Goal: Task Accomplishment & Management: Complete application form

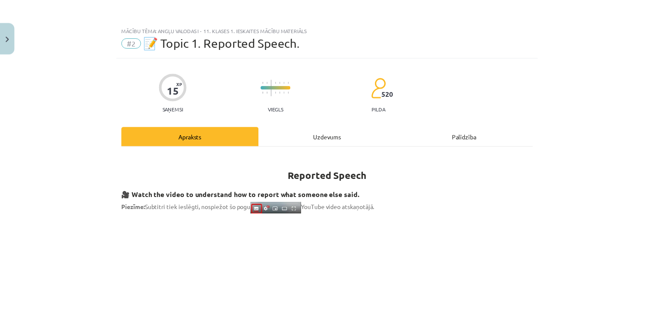
scroll to position [134, 0]
click at [3, 53] on div "Mācību tēma: Angļu valodas i - 11. klases 1. ieskaites mācību materiāls #2 📝 To…" at bounding box center [330, 157] width 661 height 314
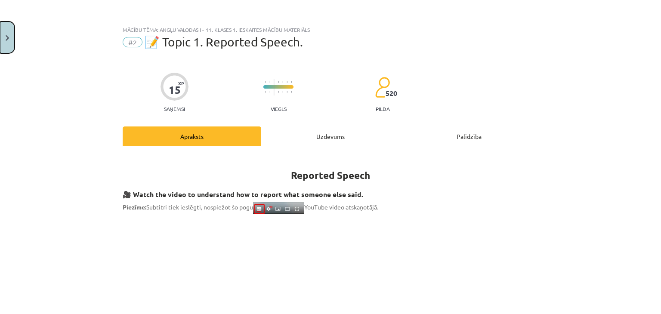
click at [5, 44] on button "Close" at bounding box center [7, 38] width 15 height 32
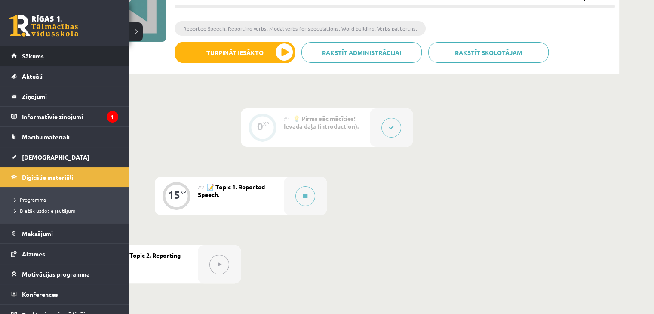
click at [16, 57] on link "Sākums" at bounding box center [64, 56] width 107 height 20
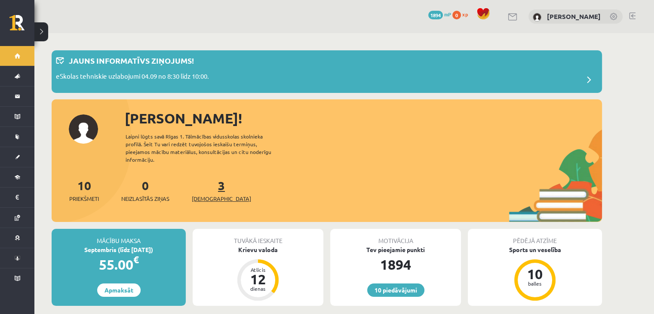
click at [206, 178] on link "3 Ieskaites" at bounding box center [221, 190] width 59 height 25
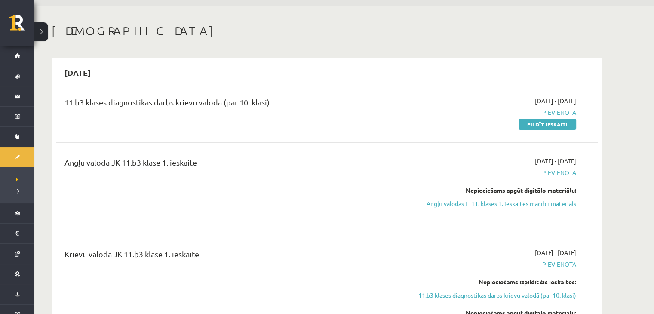
scroll to position [26, 0]
click at [561, 123] on link "Pildīt ieskaiti" at bounding box center [548, 125] width 58 height 11
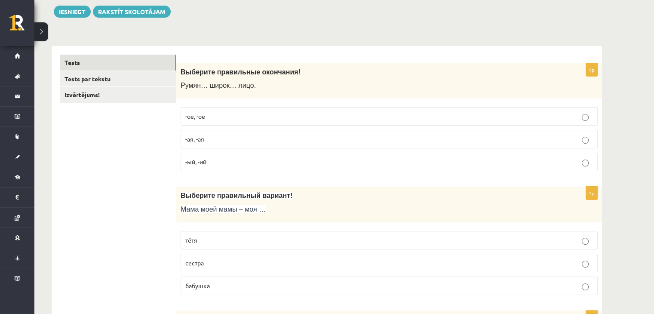
scroll to position [83, 0]
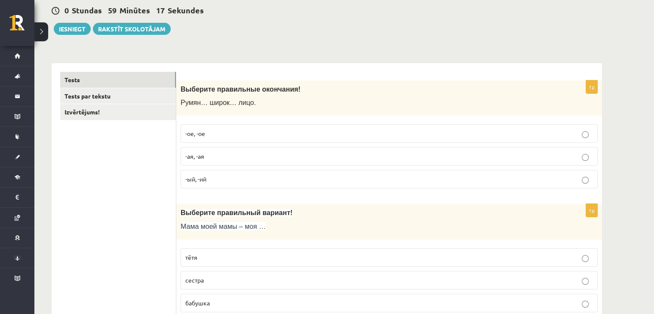
click at [293, 135] on p "-ое, -ое" at bounding box center [389, 133] width 408 height 9
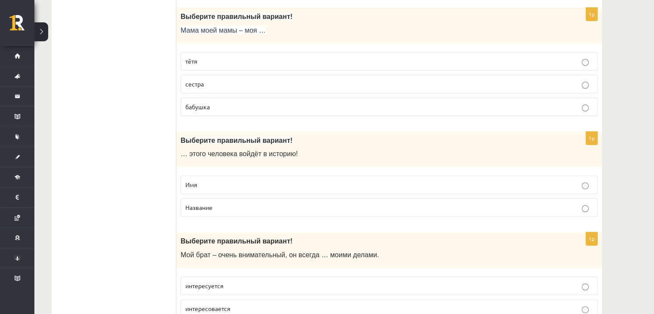
scroll to position [280, 0]
click at [271, 102] on p "бабушка" at bounding box center [389, 106] width 408 height 9
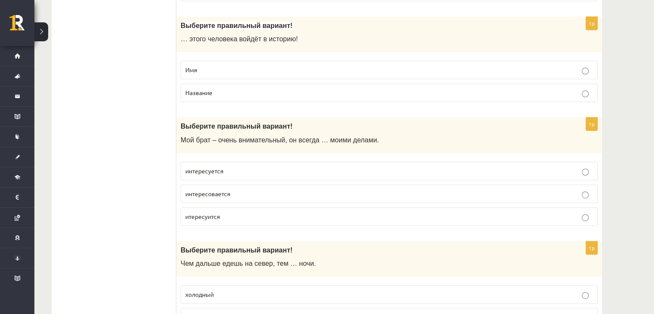
scroll to position [401, 0]
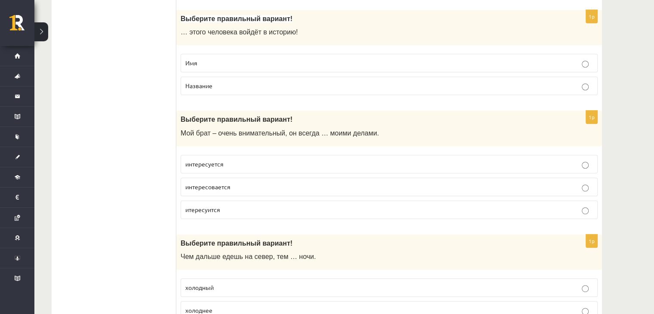
click at [269, 64] on p "Имя" at bounding box center [389, 63] width 408 height 9
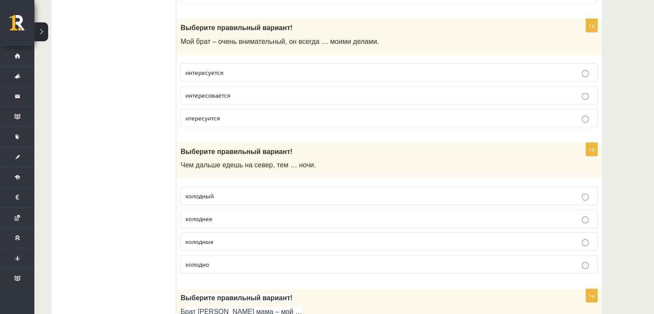
scroll to position [500, 0]
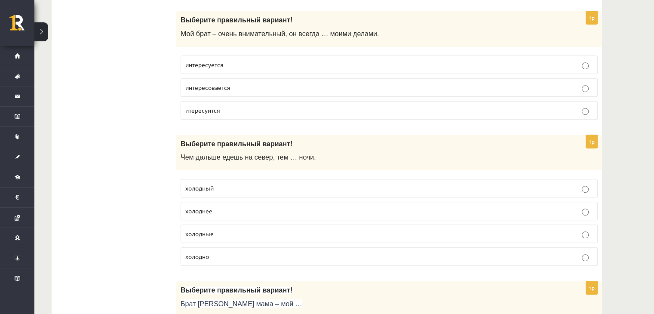
click at [269, 64] on p "интересуется" at bounding box center [389, 64] width 408 height 9
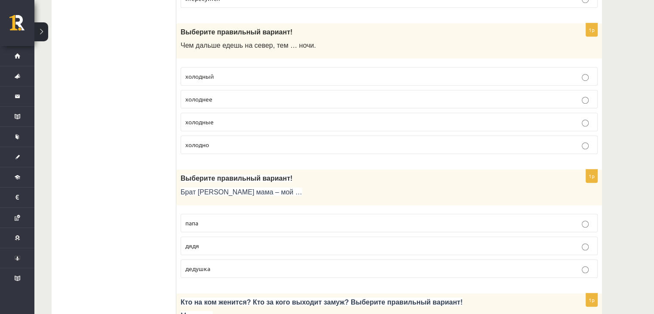
scroll to position [613, 0]
click at [261, 117] on p "холодные" at bounding box center [389, 121] width 408 height 9
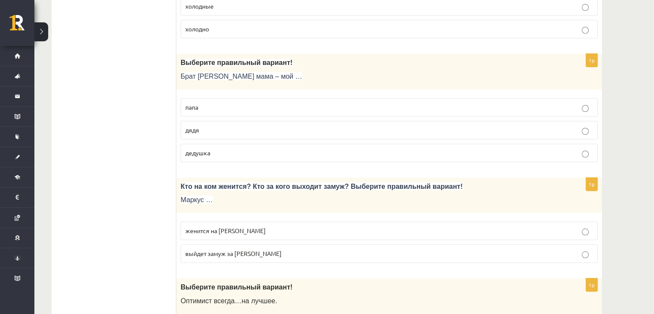
scroll to position [733, 0]
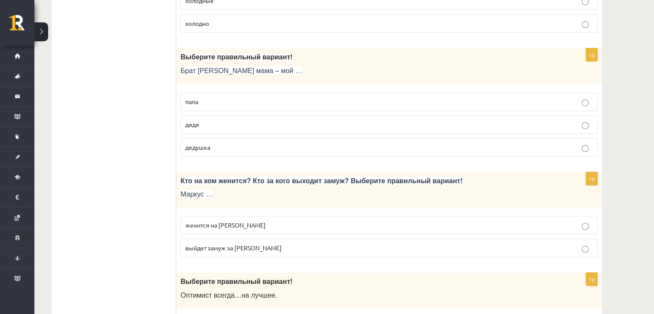
click at [261, 120] on p "дядя" at bounding box center [389, 124] width 408 height 9
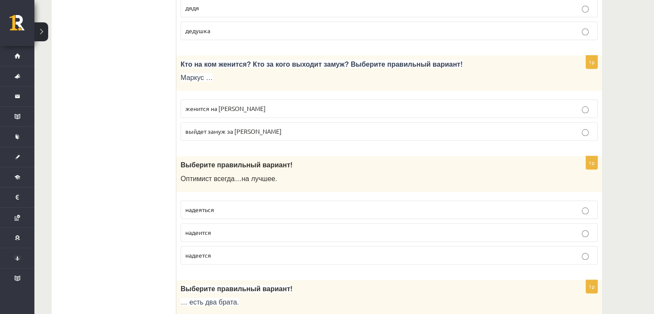
scroll to position [851, 0]
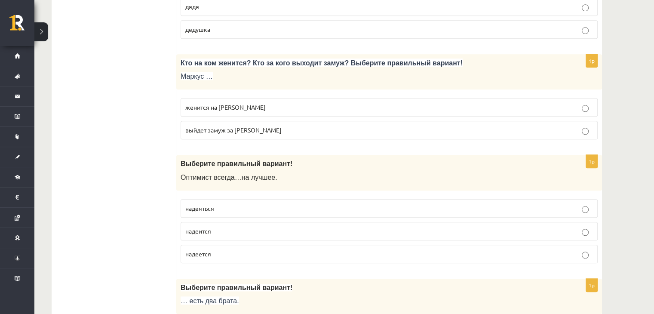
click at [261, 103] on p "женится на Агнии" at bounding box center [389, 107] width 408 height 9
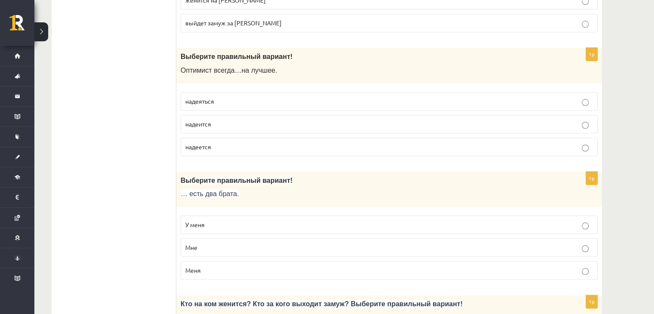
scroll to position [972, 0]
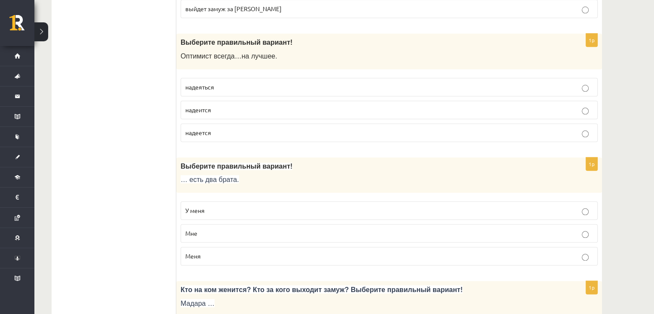
click at [261, 101] on label "надеится" at bounding box center [389, 110] width 417 height 18
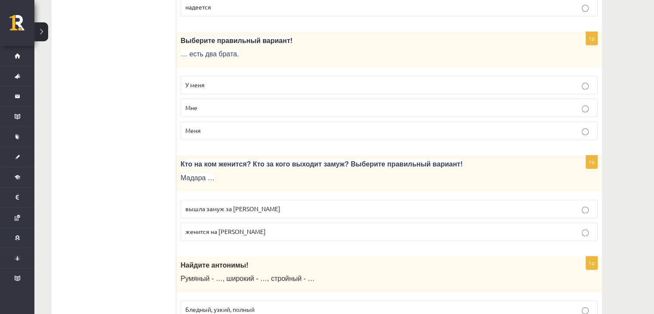
scroll to position [1108, 0]
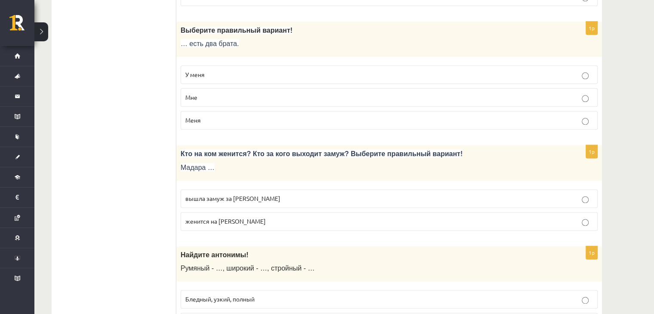
click at [253, 70] on p "У меня" at bounding box center [389, 74] width 408 height 9
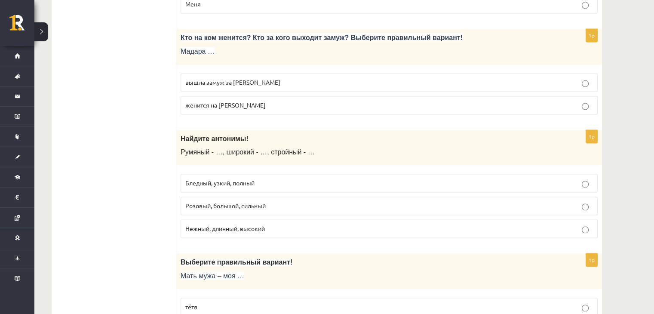
scroll to position [1225, 0]
click at [254, 77] on p "вышла замуж за Марка" at bounding box center [389, 81] width 408 height 9
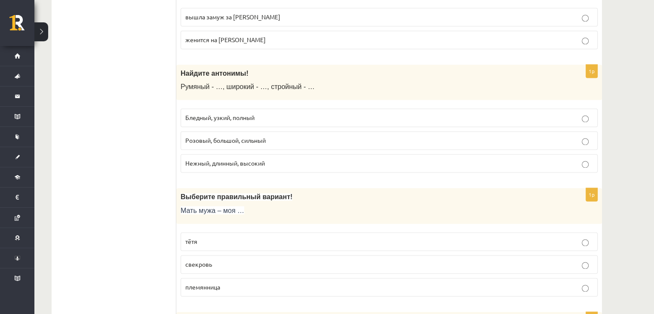
scroll to position [1293, 0]
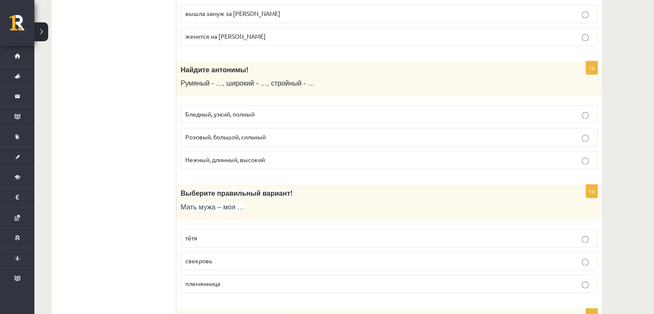
click at [270, 132] on p "Розовый, большой, сильный" at bounding box center [389, 136] width 408 height 9
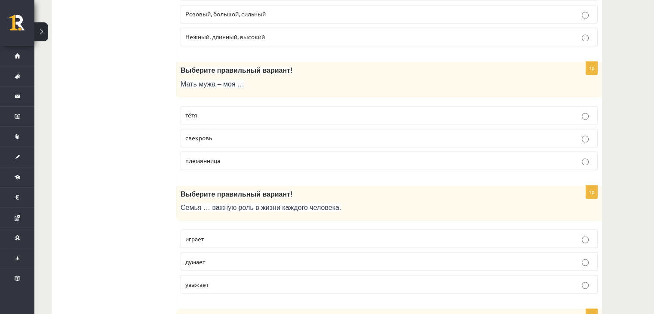
scroll to position [1422, 0]
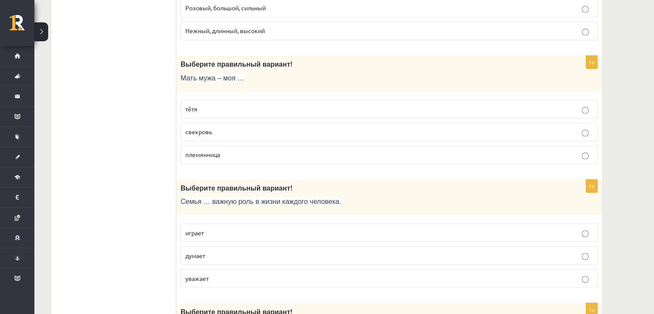
click at [270, 129] on p "свекровь" at bounding box center [389, 131] width 408 height 9
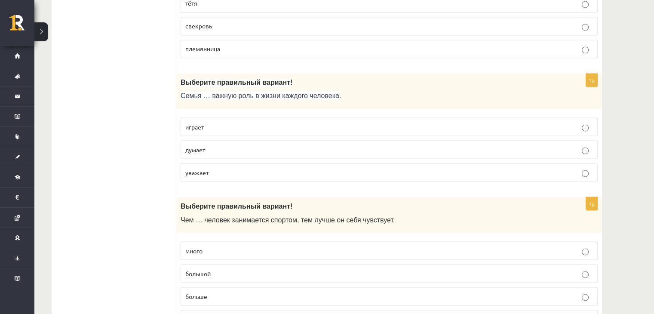
scroll to position [1536, 0]
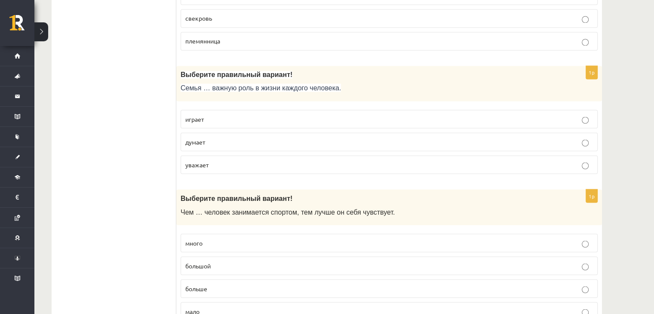
click at [268, 110] on label "играет" at bounding box center [389, 119] width 417 height 18
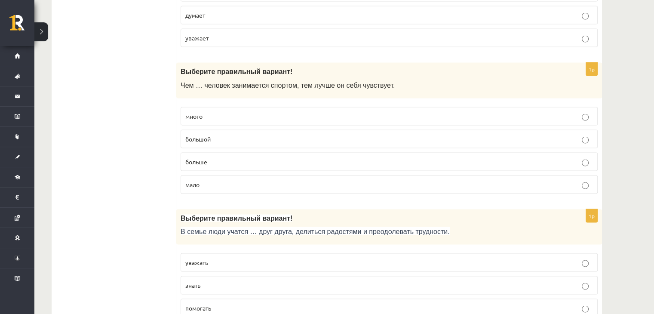
scroll to position [1668, 0]
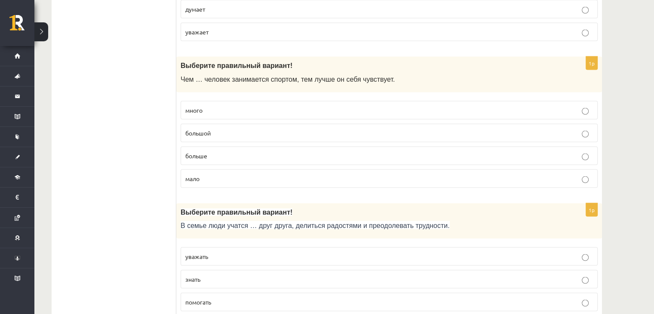
click at [271, 151] on p "больше" at bounding box center [389, 155] width 408 height 9
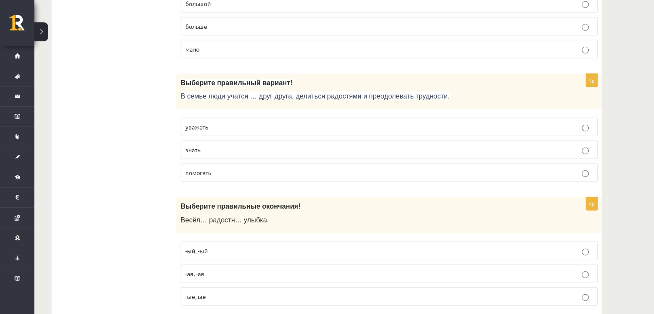
scroll to position [1798, 0]
click at [270, 122] on p "уважать" at bounding box center [389, 126] width 408 height 9
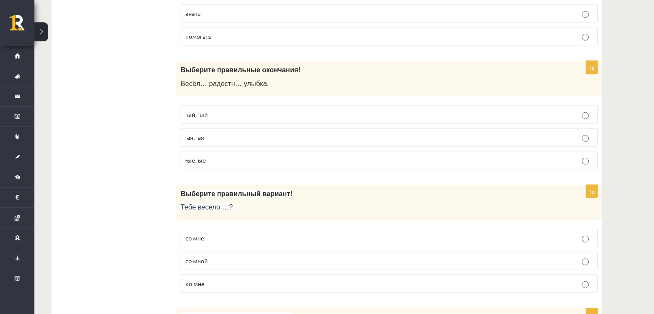
scroll to position [1935, 0]
click at [270, 127] on label "-ая, -ая" at bounding box center [389, 136] width 417 height 18
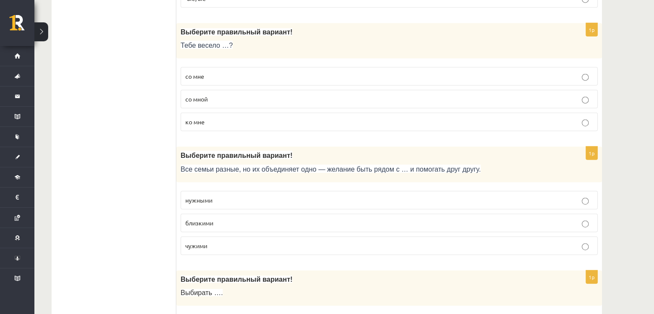
scroll to position [2096, 0]
click at [303, 95] on p "со мной" at bounding box center [389, 99] width 408 height 9
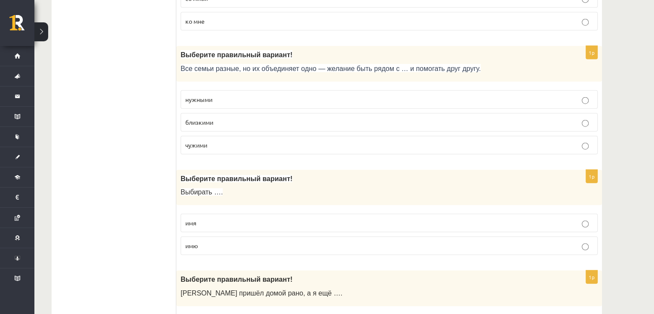
scroll to position [2225, 0]
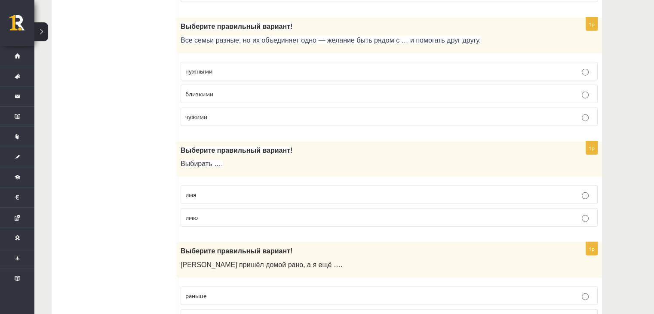
click at [302, 89] on p "близкими" at bounding box center [389, 93] width 408 height 9
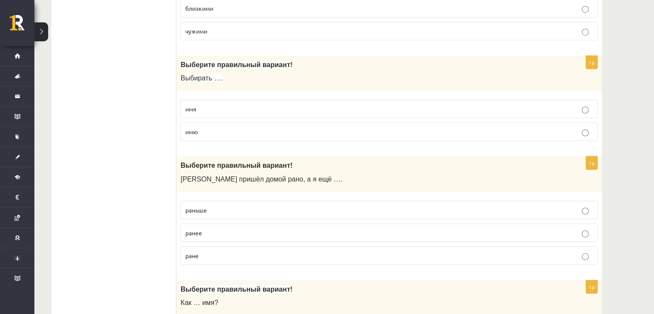
scroll to position [2311, 0]
click at [304, 104] on p "имя" at bounding box center [389, 108] width 408 height 9
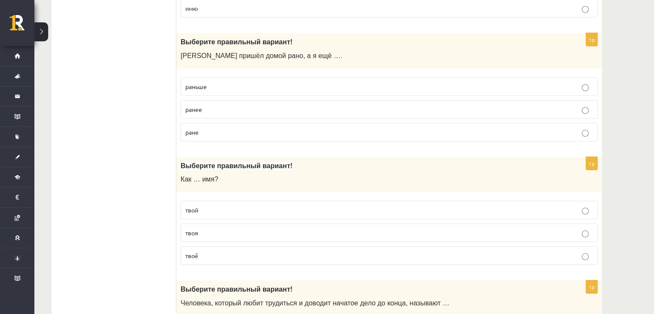
scroll to position [2435, 0]
click at [299, 81] on p "раньше" at bounding box center [389, 85] width 408 height 9
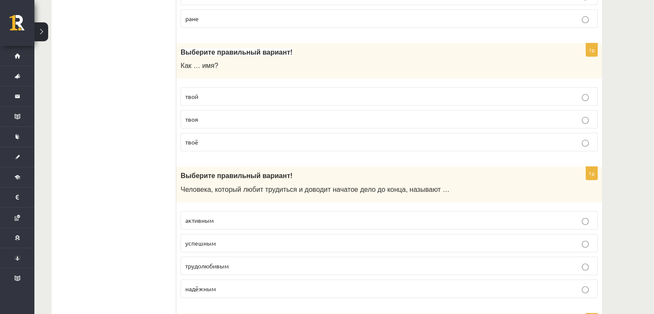
scroll to position [2554, 0]
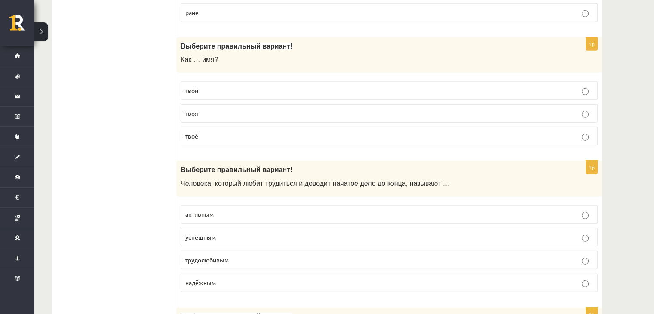
click at [304, 132] on p "твоё" at bounding box center [389, 136] width 408 height 9
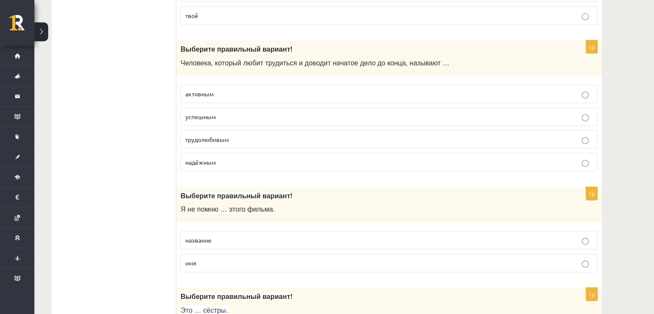
scroll to position [2676, 0]
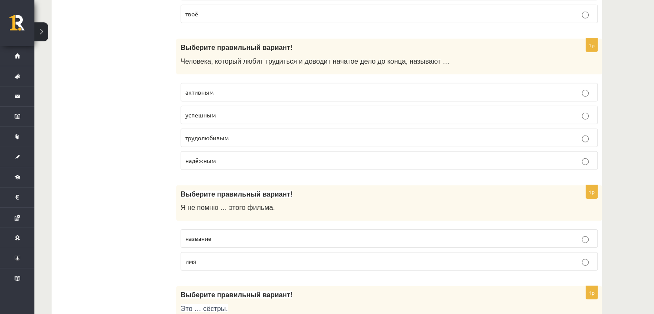
click at [300, 133] on p "трудолюбивым" at bounding box center [389, 137] width 408 height 9
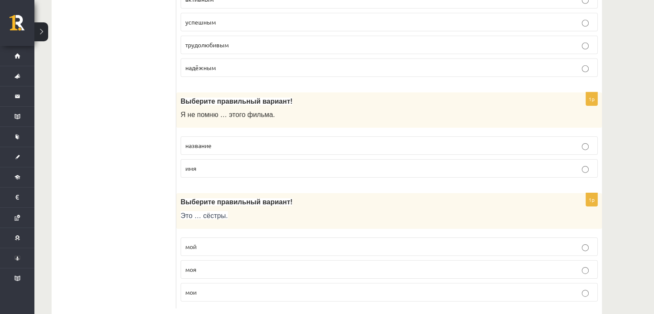
scroll to position [2776, 0]
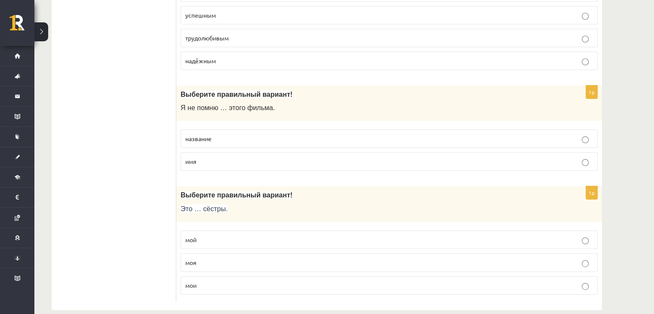
click at [300, 134] on p "название" at bounding box center [389, 138] width 408 height 9
click at [274, 253] on label "моя" at bounding box center [389, 262] width 417 height 18
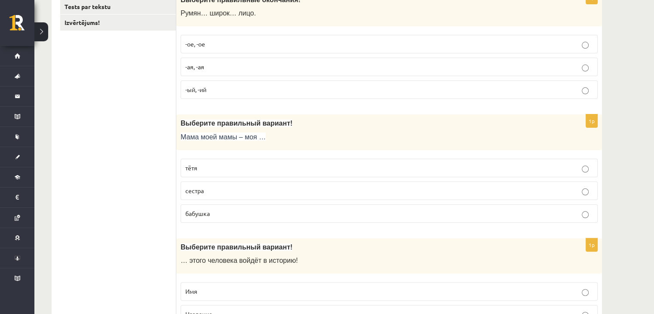
scroll to position [0, 0]
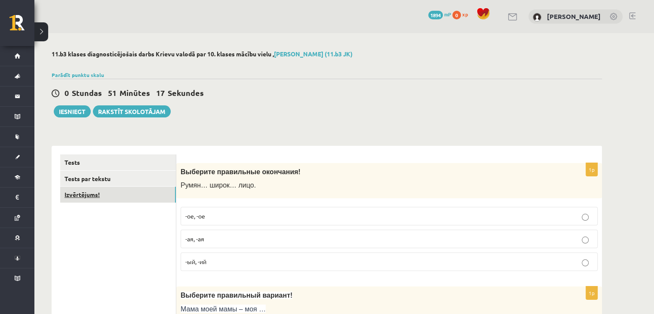
click at [145, 195] on link "Izvērtējums!" at bounding box center [118, 195] width 116 height 16
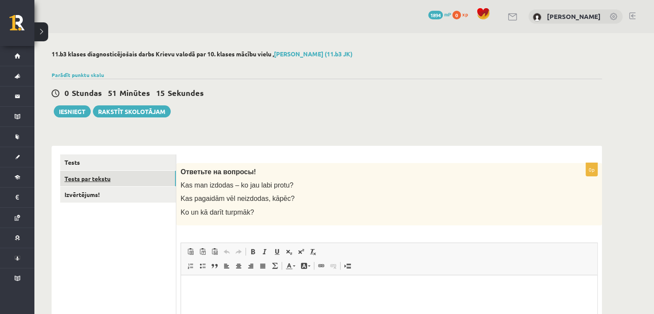
click at [142, 176] on link "Tests par tekstu" at bounding box center [118, 179] width 116 height 16
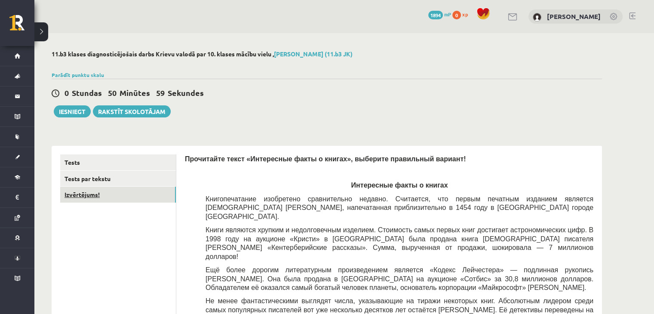
click at [122, 188] on link "Izvērtējums!" at bounding box center [118, 195] width 116 height 16
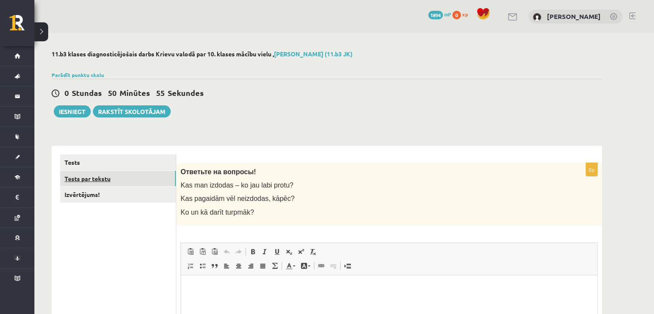
click at [103, 183] on link "Tests par tekstu" at bounding box center [118, 179] width 116 height 16
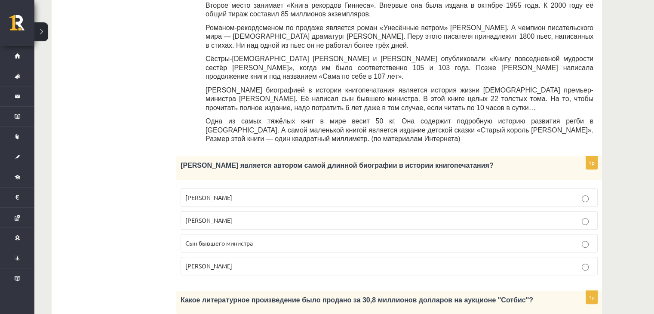
scroll to position [327, 0]
click at [229, 193] on p "Билл Гейтс" at bounding box center [389, 197] width 408 height 9
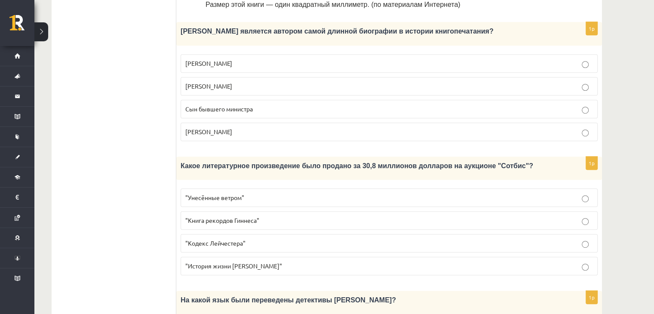
scroll to position [462, 0]
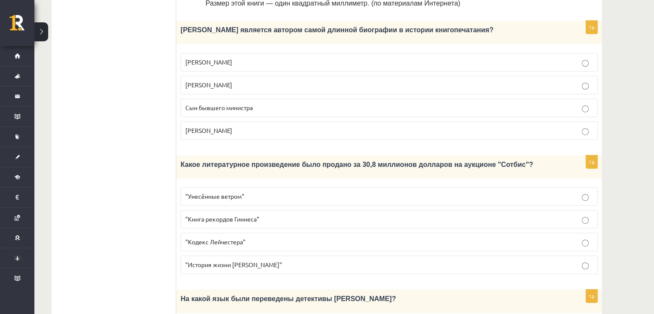
click at [226, 238] on span ""Кодекс Лейчестера"" at bounding box center [215, 242] width 60 height 8
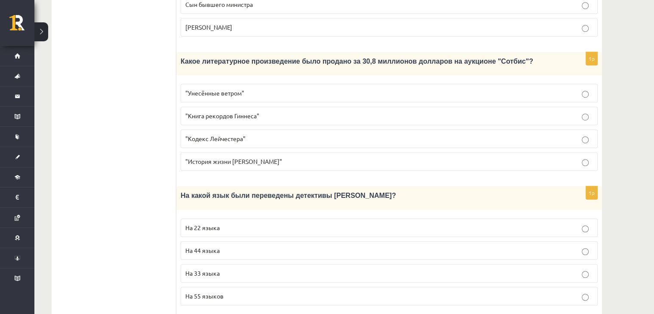
scroll to position [566, 0]
click at [224, 246] on p "На 44 языка" at bounding box center [389, 250] width 408 height 9
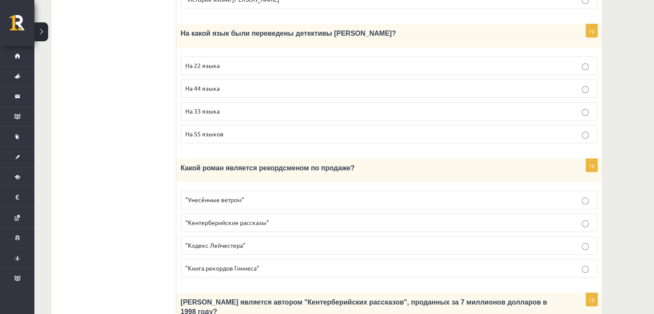
scroll to position [727, 0]
click at [239, 265] on span ""Книга рекордов Гиннеса"" at bounding box center [222, 269] width 74 height 8
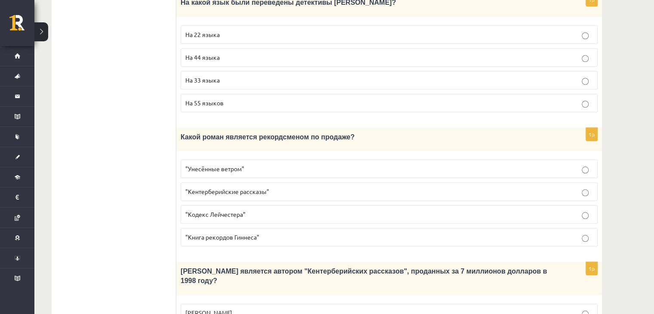
scroll to position [828, 0]
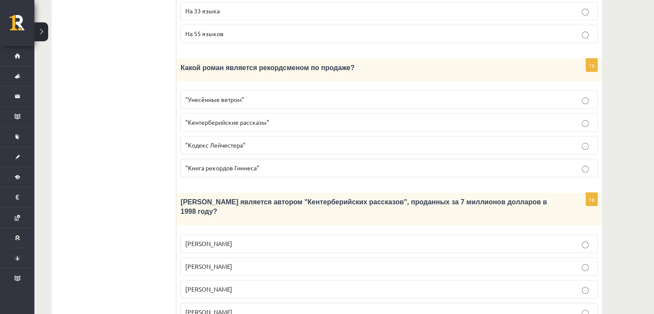
click at [220, 285] on span "Джефри Чосер" at bounding box center [208, 289] width 47 height 8
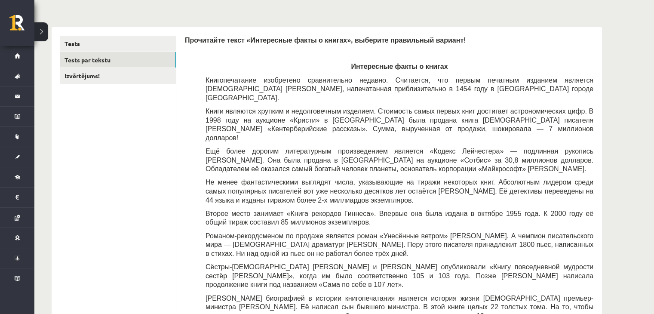
scroll to position [118, 0]
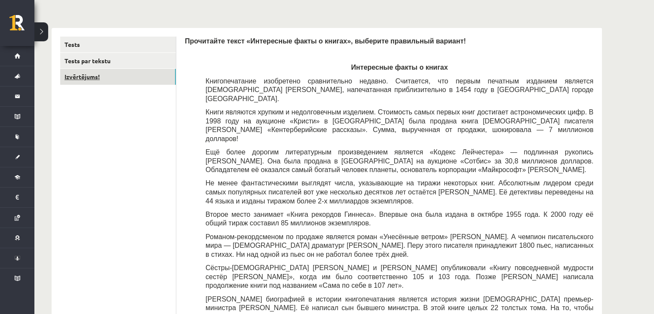
click at [117, 80] on link "Izvērtējums!" at bounding box center [118, 77] width 116 height 16
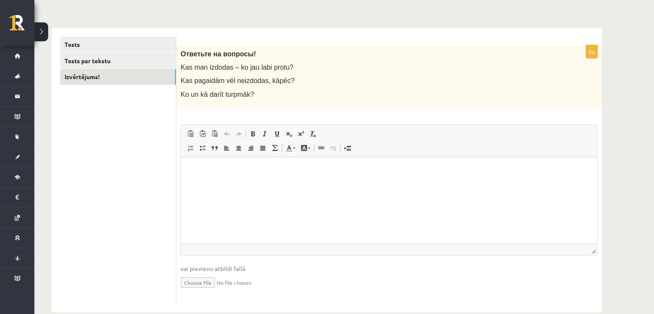
scroll to position [19, 0]
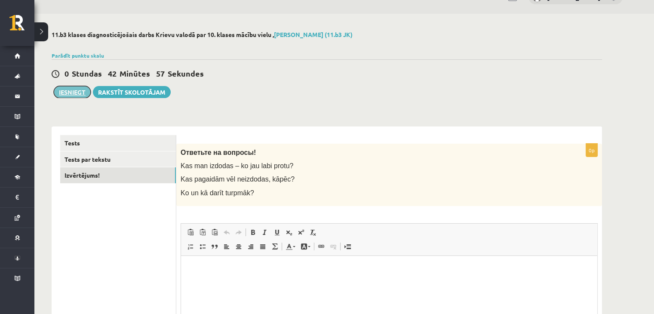
click at [71, 93] on button "Iesniegt" at bounding box center [72, 92] width 37 height 12
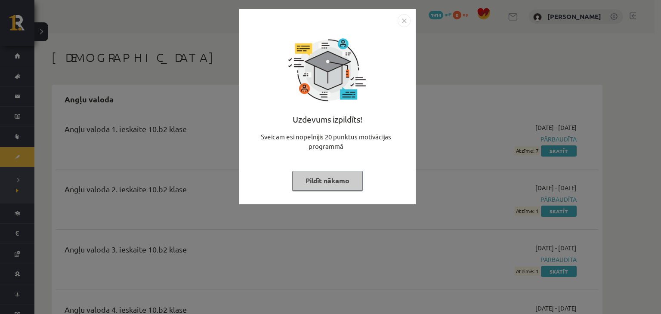
click at [345, 183] on button "Pildīt nākamo" at bounding box center [327, 181] width 71 height 20
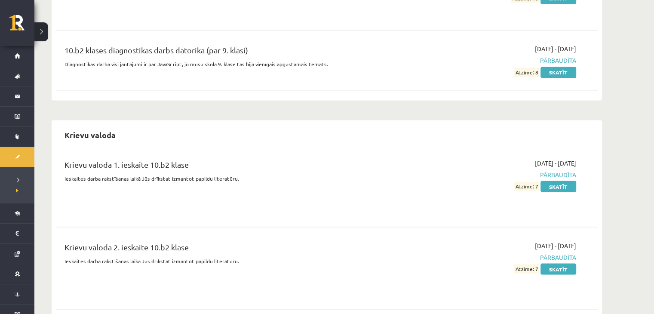
scroll to position [1648, 0]
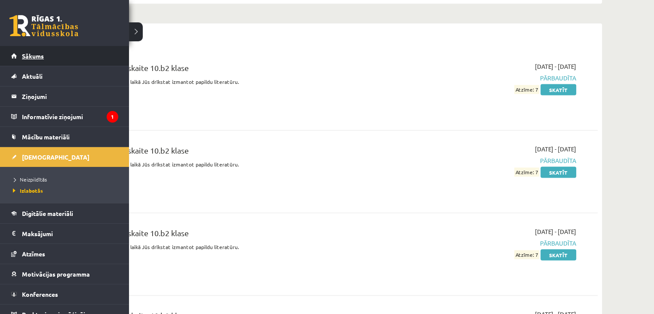
click at [24, 52] on span "Sākums" at bounding box center [33, 56] width 22 height 8
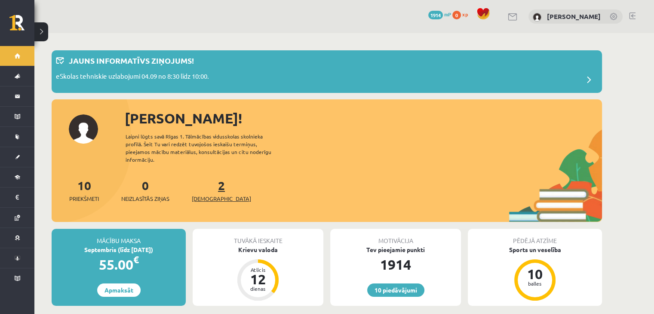
click at [210, 178] on link "2 Ieskaites" at bounding box center [221, 190] width 59 height 25
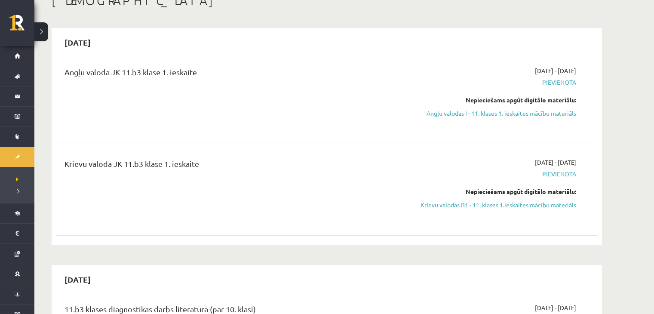
scroll to position [59, 0]
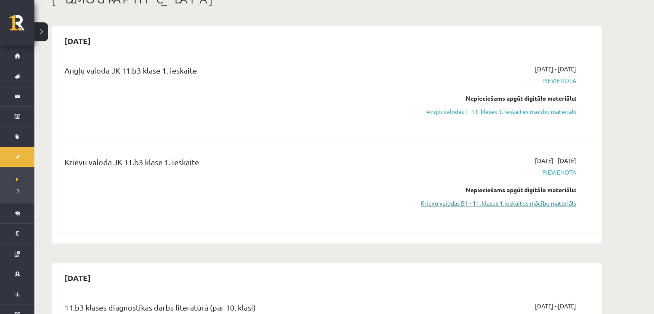
click at [506, 204] on link "Krievu valodas B1 - 11. klases 1.ieskaites mācību materiāls" at bounding box center [495, 203] width 162 height 9
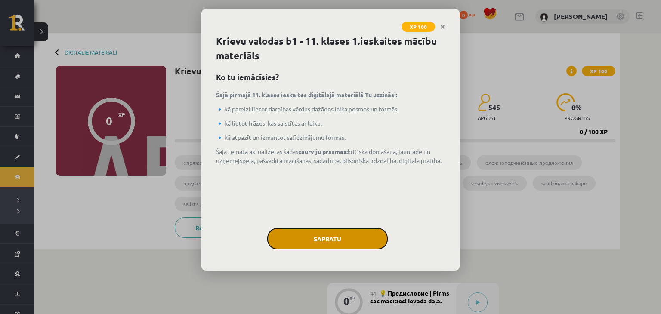
click at [341, 240] on button "Sapratu" at bounding box center [327, 239] width 120 height 22
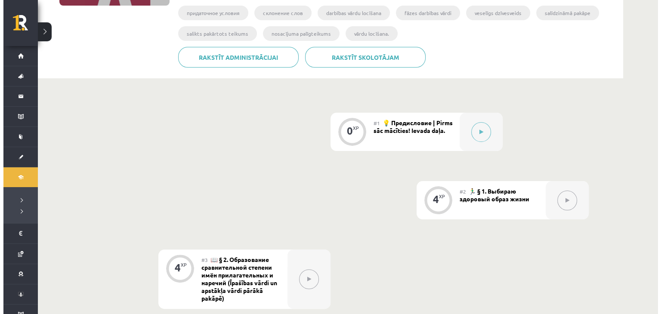
scroll to position [170, 0]
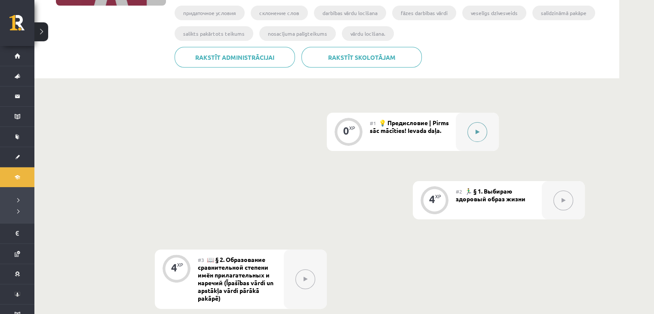
click at [476, 132] on icon at bounding box center [478, 131] width 4 height 5
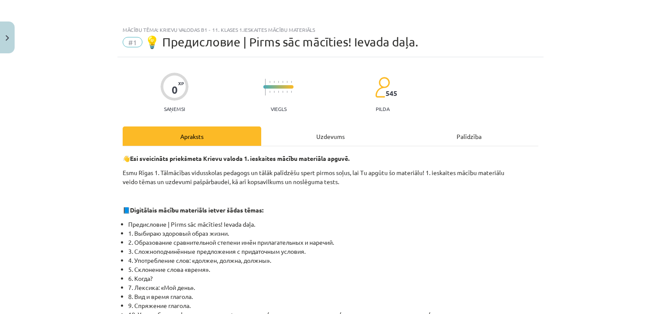
click at [322, 142] on div "Uzdevums" at bounding box center [330, 135] width 139 height 19
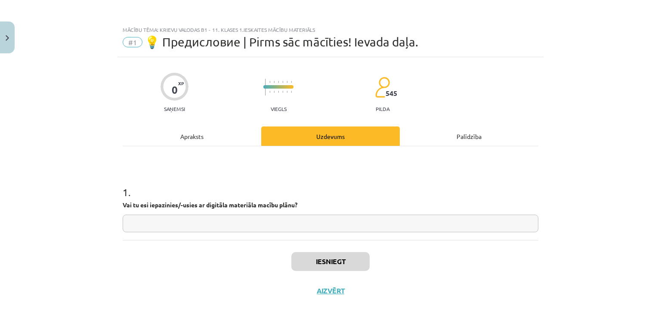
scroll to position [12, 0]
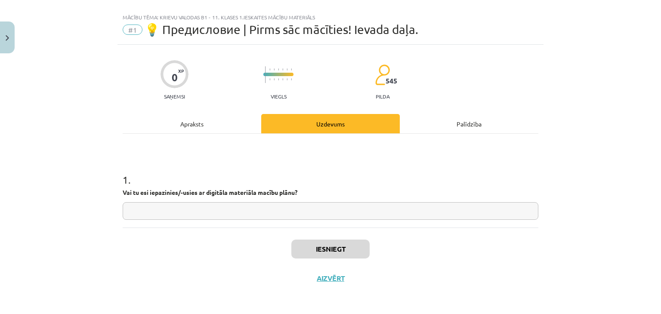
click at [273, 211] on input "text" at bounding box center [331, 211] width 416 height 18
type input "**"
click at [302, 245] on button "Iesniegt" at bounding box center [330, 249] width 78 height 19
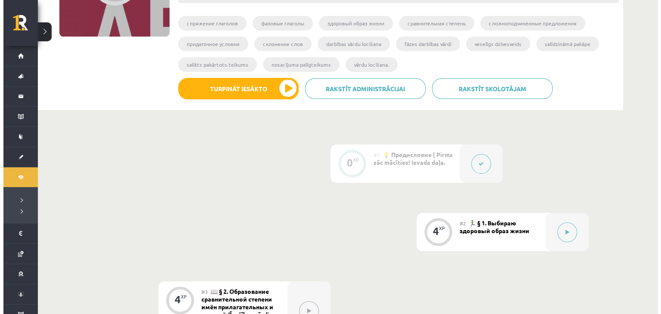
scroll to position [146, 0]
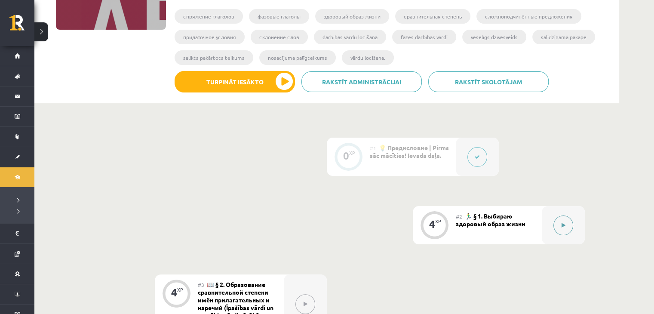
click at [564, 225] on icon at bounding box center [564, 225] width 4 height 5
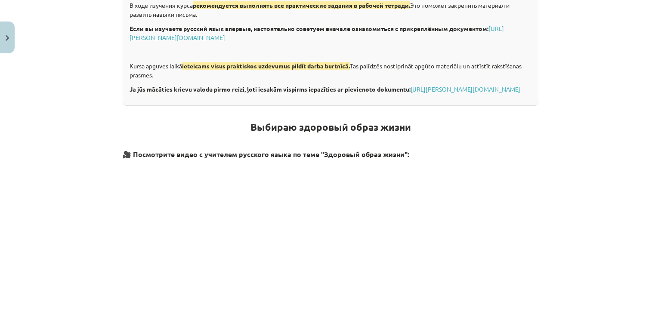
scroll to position [0, 0]
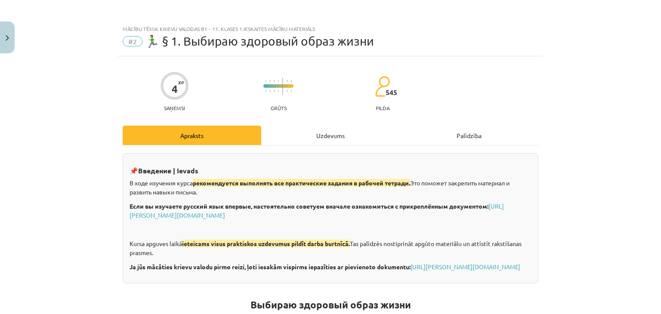
click at [327, 129] on div "Uzdevums" at bounding box center [330, 135] width 139 height 19
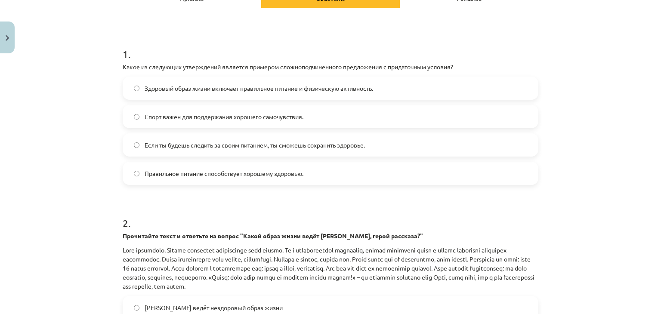
scroll to position [67, 0]
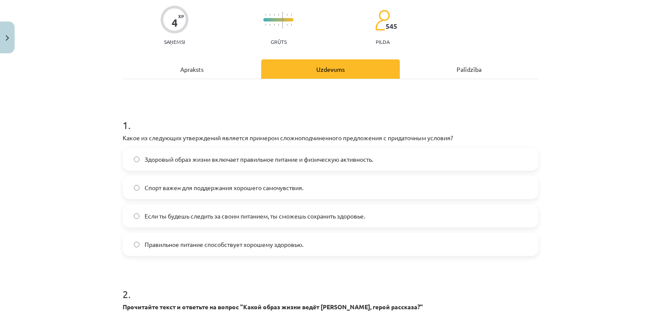
click at [267, 155] on span "Здоровый образ жизни включает правильное питание и физическую активность." at bounding box center [259, 159] width 228 height 9
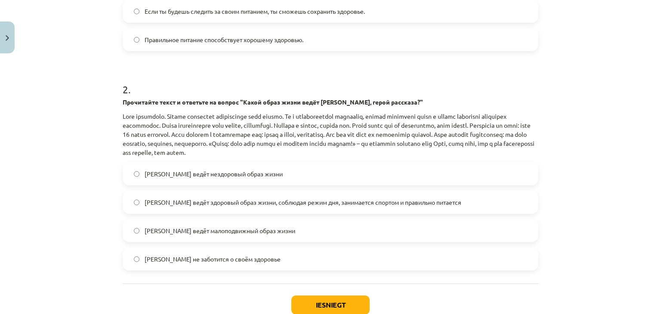
scroll to position [274, 0]
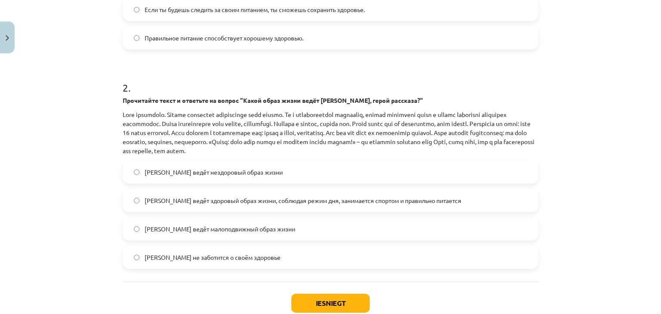
click at [305, 190] on label "Олег ведёт здоровый образ жизни, соблюдая режим дня, занимается спортом и прави…" at bounding box center [330, 201] width 414 height 22
click at [321, 301] on button "Iesniegt" at bounding box center [330, 303] width 78 height 19
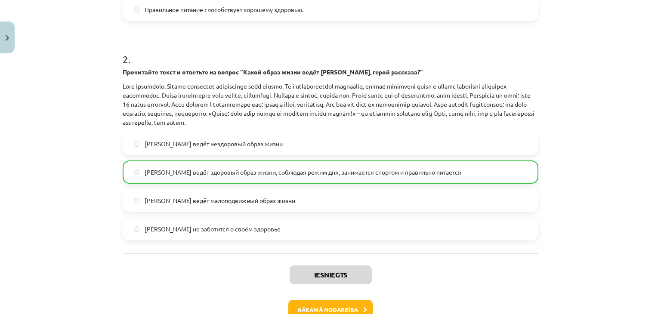
scroll to position [355, 0]
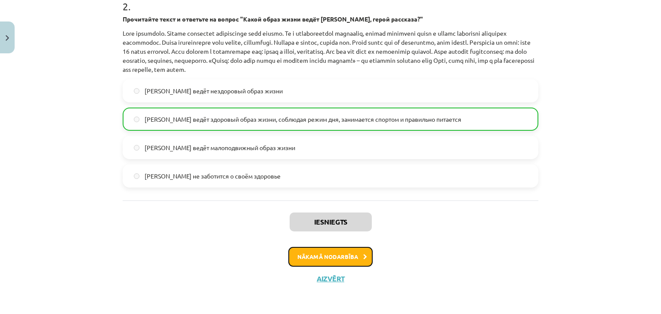
click at [354, 257] on button "Nākamā nodarbība" at bounding box center [330, 257] width 84 height 20
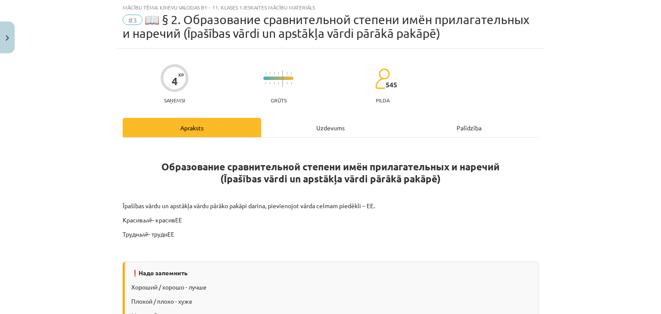
scroll to position [22, 0]
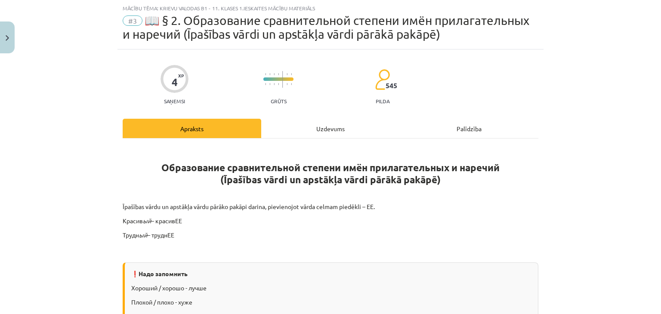
click at [325, 129] on div "Uzdevums" at bounding box center [330, 128] width 139 height 19
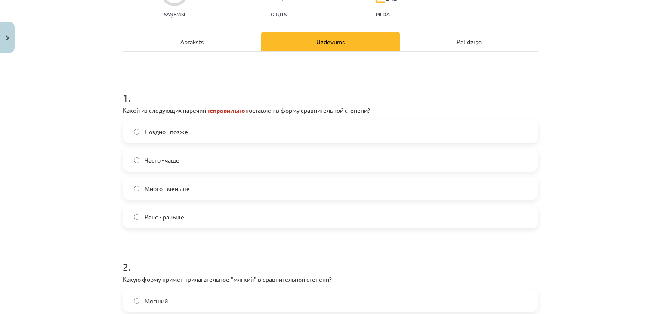
scroll to position [108, 0]
click at [220, 188] on label "Много - меньше" at bounding box center [330, 189] width 414 height 22
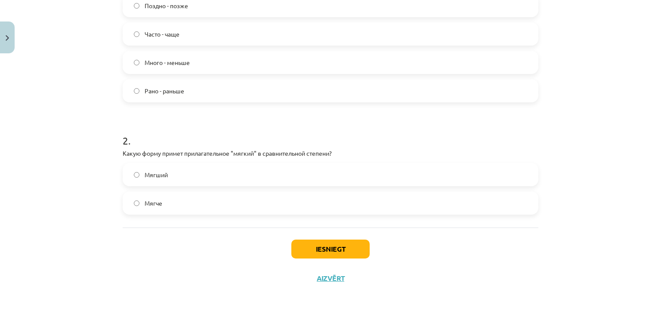
click at [177, 171] on label "Мягший" at bounding box center [330, 175] width 414 height 22
click at [310, 244] on button "Iesniegt" at bounding box center [330, 249] width 78 height 19
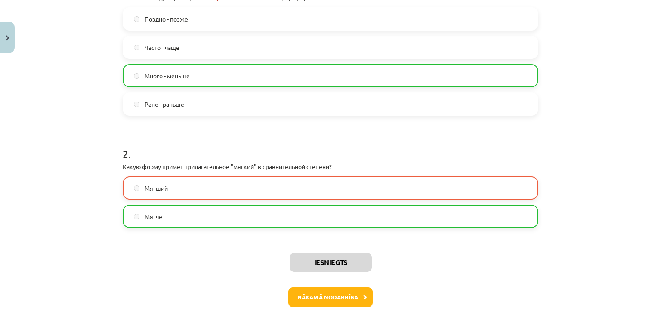
scroll to position [262, 0]
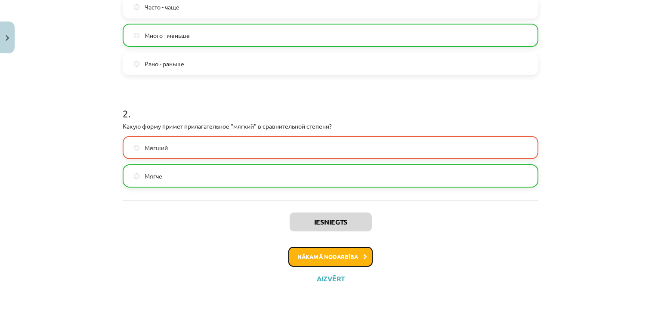
click at [315, 254] on button "Nākamā nodarbība" at bounding box center [330, 257] width 84 height 20
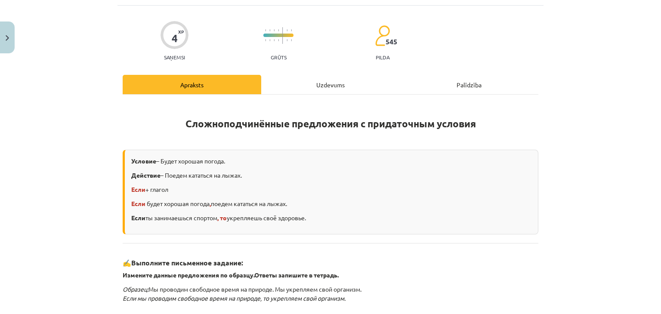
scroll to position [22, 0]
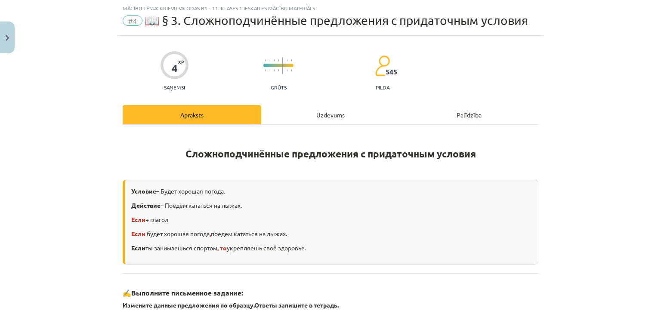
click at [330, 116] on div "Uzdevums" at bounding box center [330, 114] width 139 height 19
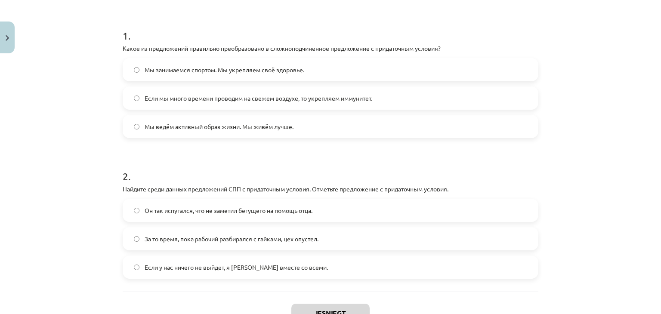
scroll to position [156, 0]
click at [301, 61] on label "Мы занимаемся спортом. Мы укрепляем своё здоровье." at bounding box center [330, 71] width 414 height 22
click at [358, 236] on label "За то время, пока рабочий разбирался с гайками, цех опустел." at bounding box center [330, 240] width 414 height 22
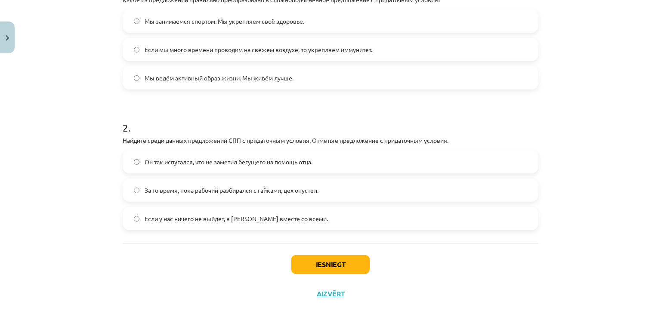
scroll to position [207, 0]
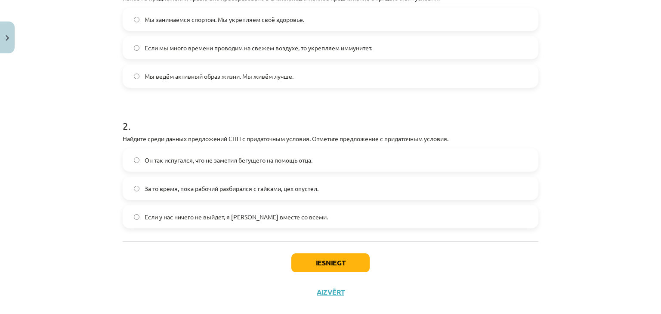
drag, startPoint x: 276, startPoint y: 132, endPoint x: 271, endPoint y: 114, distance: 18.7
click at [271, 114] on h1 "2 ." at bounding box center [331, 118] width 416 height 27
drag, startPoint x: 271, startPoint y: 114, endPoint x: 270, endPoint y: 122, distance: 8.2
click at [270, 122] on h1 "2 ." at bounding box center [331, 118] width 416 height 27
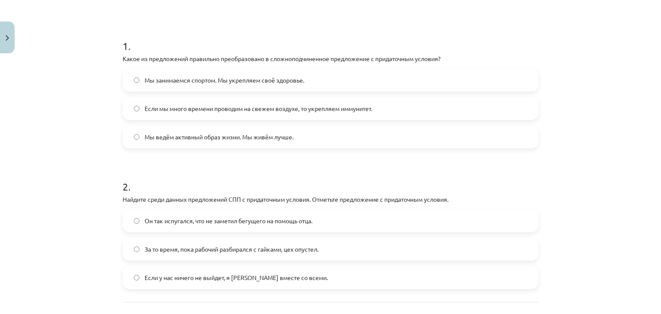
scroll to position [221, 0]
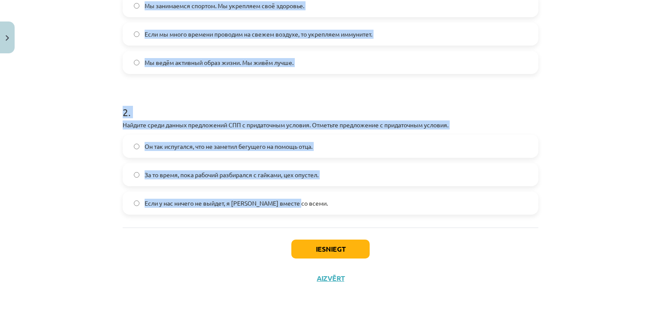
drag, startPoint x: 117, startPoint y: 81, endPoint x: 316, endPoint y: 210, distance: 237.6
click at [316, 210] on div "4 XP Saņemsi Grūts 545 pilda Apraksts Uzdevums Palīdzība 1 . Какое из предложен…" at bounding box center [330, 65] width 426 height 456
copy form "1 . Какое из предложений правильно преобразовано в сложноподчиненное предложени…"
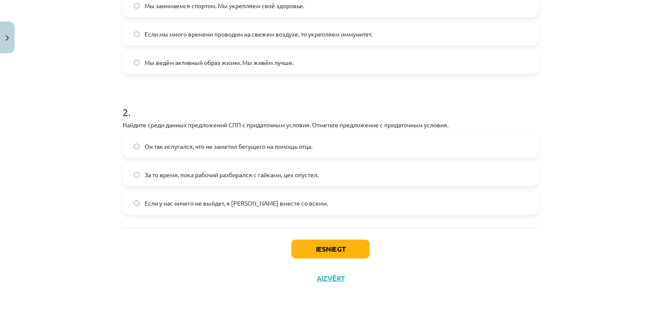
click at [414, 234] on div "Iesniegt Aizvērt" at bounding box center [331, 258] width 416 height 60
click at [388, 209] on label "Если у нас ничего не выйдет, я уеду вместе со всеми." at bounding box center [330, 203] width 414 height 22
click at [348, 253] on button "Iesniegt" at bounding box center [330, 249] width 78 height 19
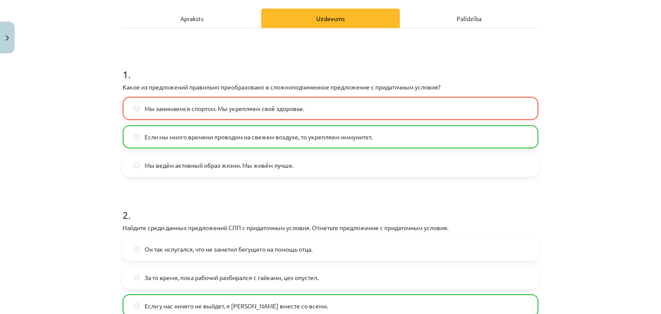
scroll to position [248, 0]
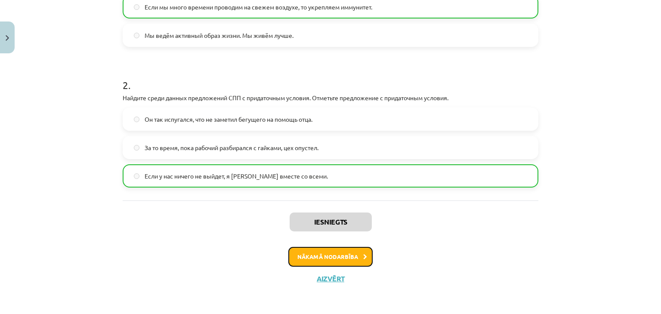
click at [346, 255] on button "Nākamā nodarbība" at bounding box center [330, 257] width 84 height 20
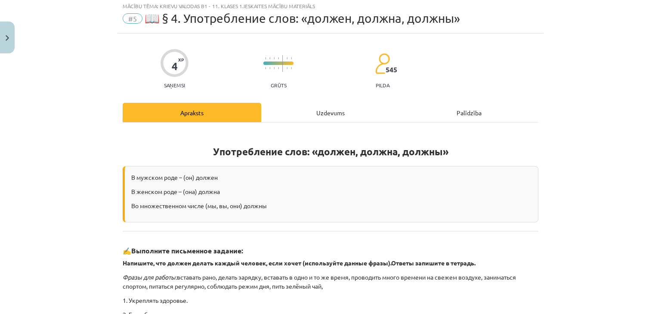
scroll to position [22, 0]
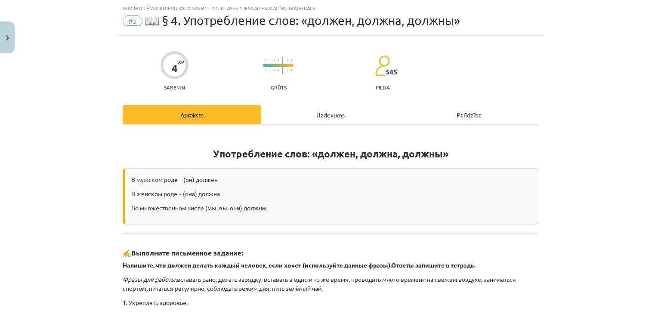
click at [337, 110] on div "Uzdevums" at bounding box center [330, 114] width 139 height 19
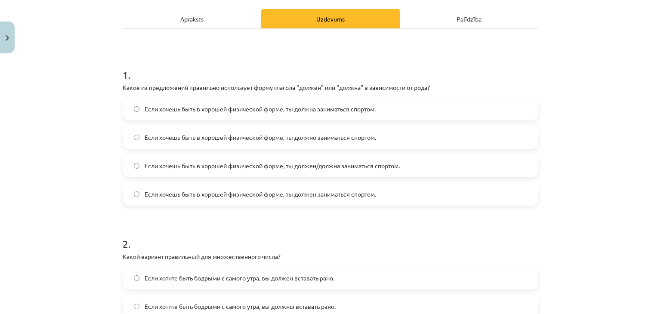
scroll to position [117, 0]
click at [325, 167] on span "Если хочешь быть в хорошей физической форме, ты должен/должна заниматься спорто…" at bounding box center [272, 165] width 255 height 9
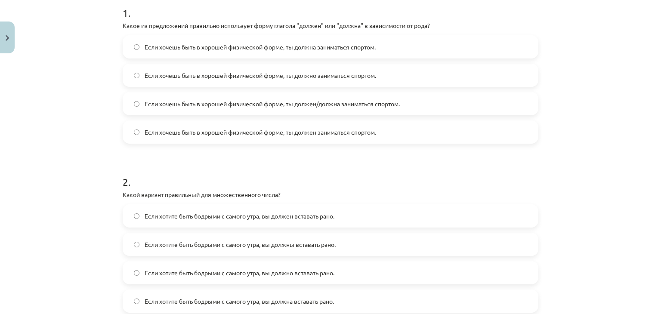
scroll to position [198, 0]
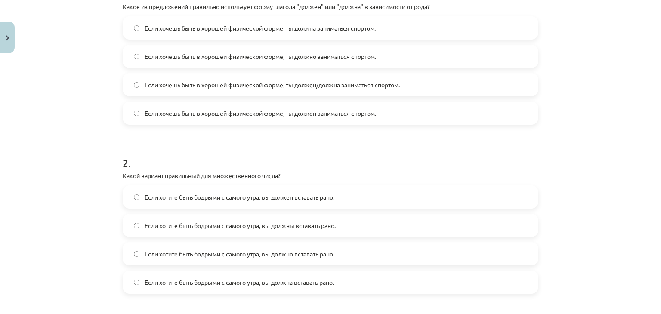
click at [344, 226] on label "Если хотите быть бодрыми с самого утра, вы должны вставать рано." at bounding box center [330, 226] width 414 height 22
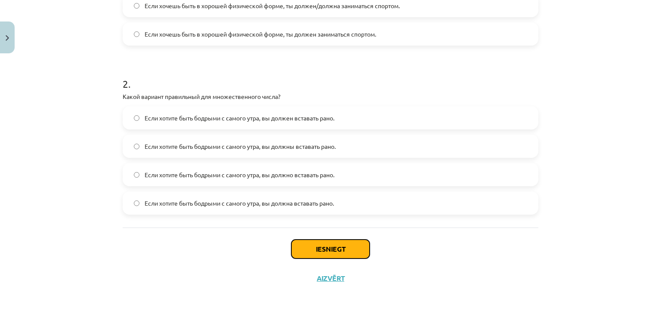
click at [332, 247] on button "Iesniegt" at bounding box center [330, 249] width 78 height 19
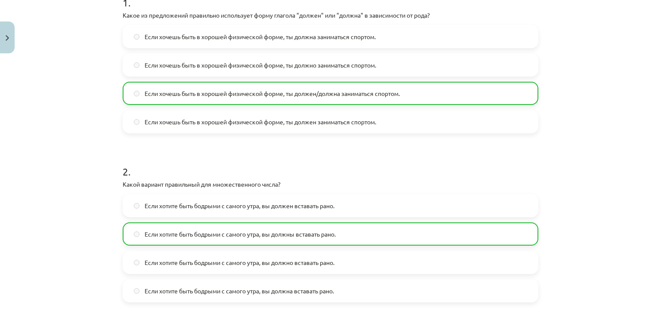
scroll to position [305, 0]
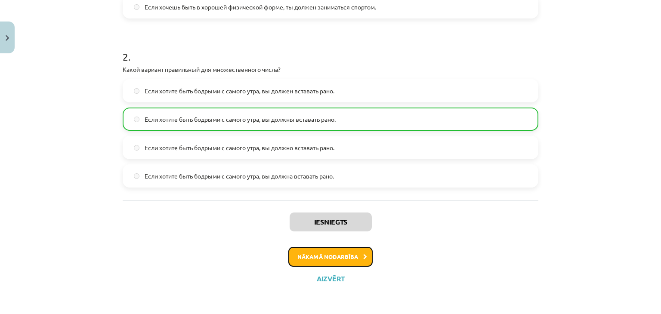
click at [333, 262] on button "Nākamā nodarbība" at bounding box center [330, 257] width 84 height 20
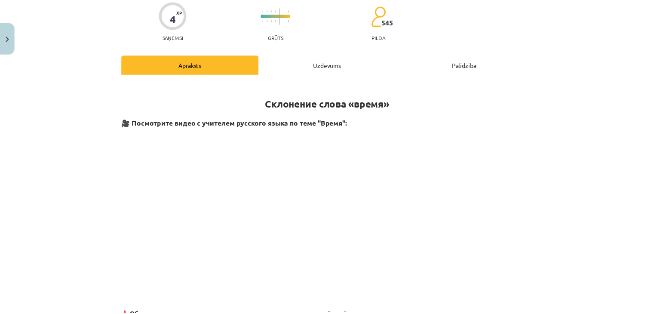
scroll to position [22, 0]
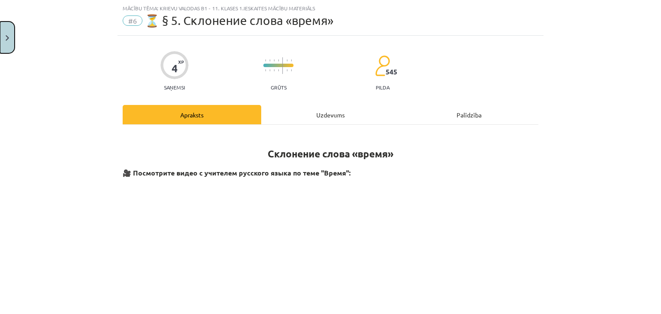
click at [9, 41] on button "Close" at bounding box center [7, 38] width 15 height 32
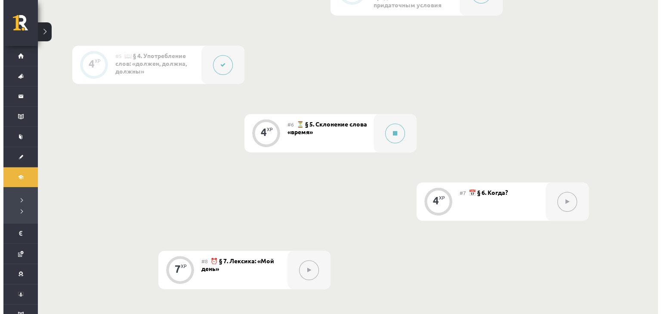
scroll to position [485, 0]
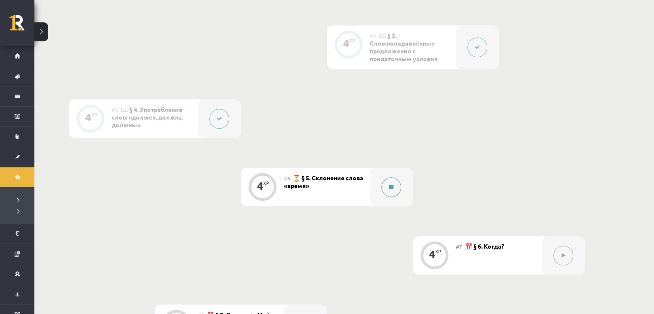
click at [389, 193] on button at bounding box center [392, 187] width 20 height 20
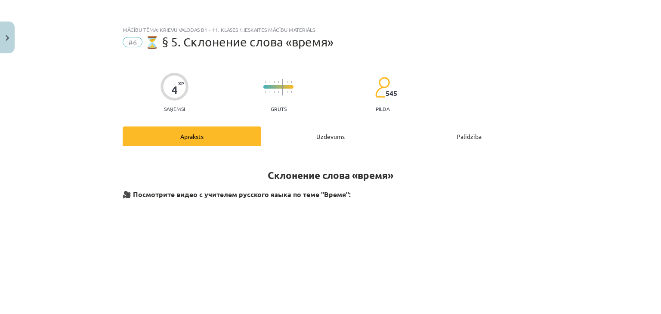
click at [339, 134] on div "Uzdevums" at bounding box center [330, 135] width 139 height 19
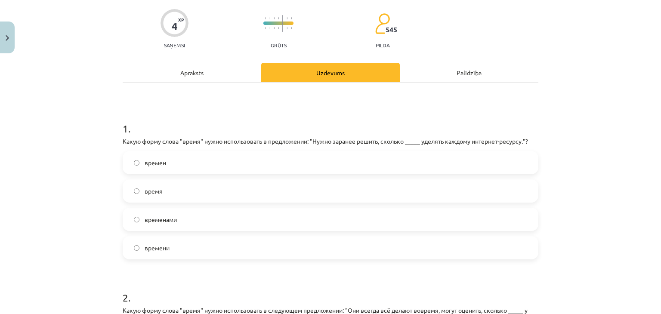
scroll to position [61, 0]
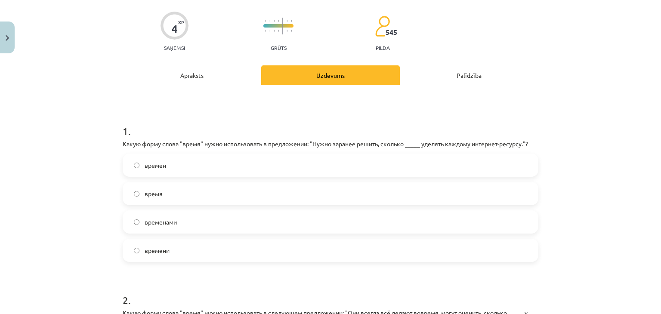
click at [320, 244] on label "времени" at bounding box center [330, 251] width 414 height 22
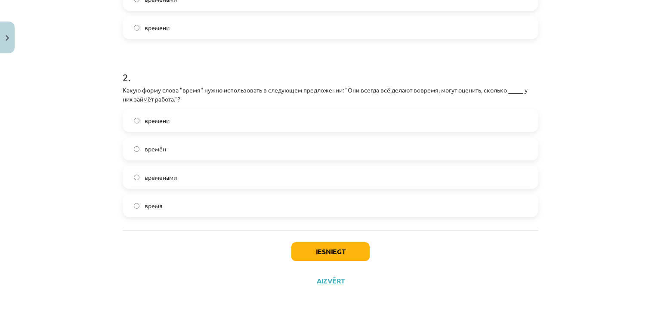
scroll to position [287, 0]
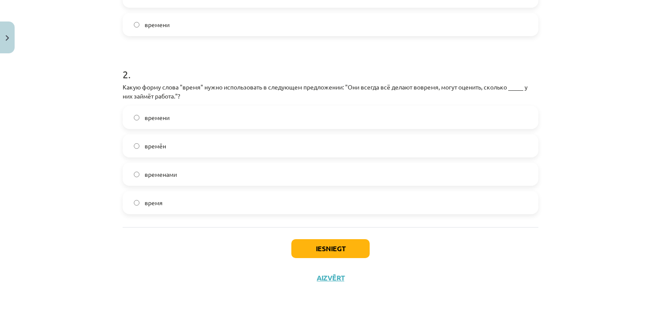
click at [243, 114] on label "времени" at bounding box center [330, 118] width 414 height 22
click at [333, 250] on button "Iesniegt" at bounding box center [330, 248] width 78 height 19
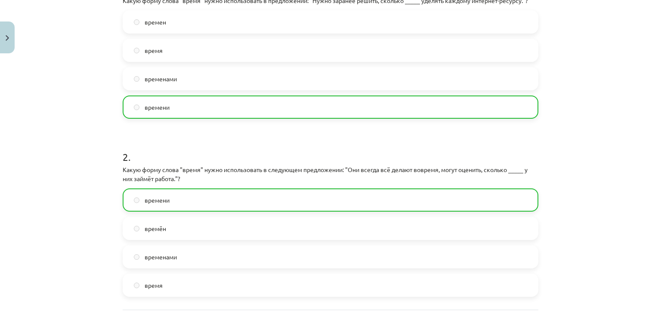
scroll to position [314, 0]
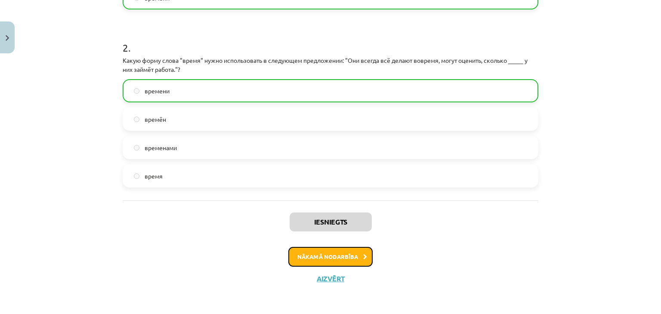
click at [351, 257] on button "Nākamā nodarbība" at bounding box center [330, 257] width 84 height 20
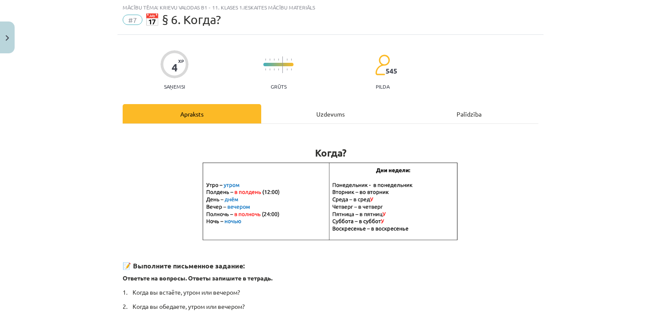
scroll to position [22, 0]
click at [320, 116] on div "Uzdevums" at bounding box center [330, 114] width 139 height 19
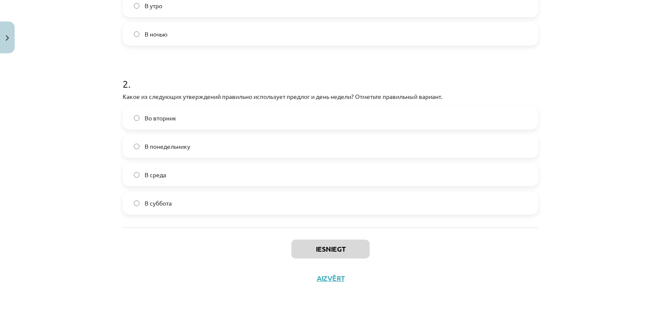
scroll to position [177, 0]
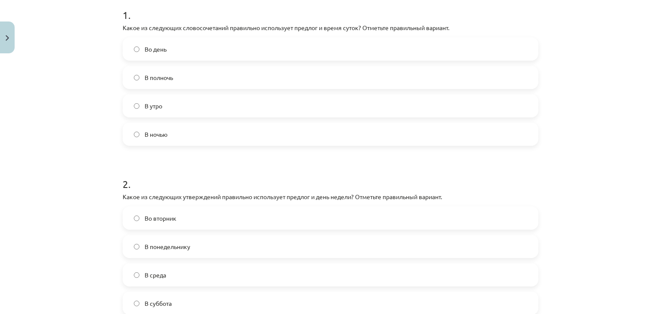
click at [227, 74] on label "В полночь" at bounding box center [330, 78] width 414 height 22
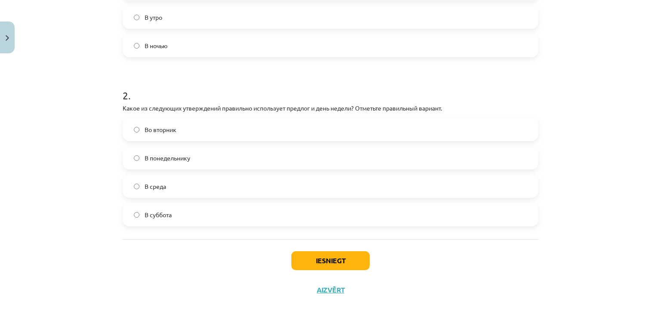
scroll to position [267, 0]
click at [214, 129] on label "Во вторник" at bounding box center [330, 129] width 414 height 22
click at [337, 262] on button "Iesniegt" at bounding box center [330, 259] width 78 height 19
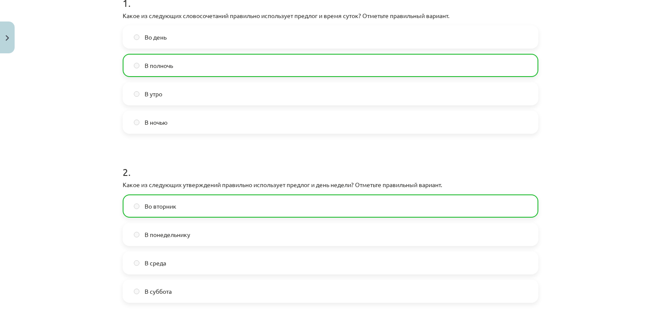
scroll to position [305, 0]
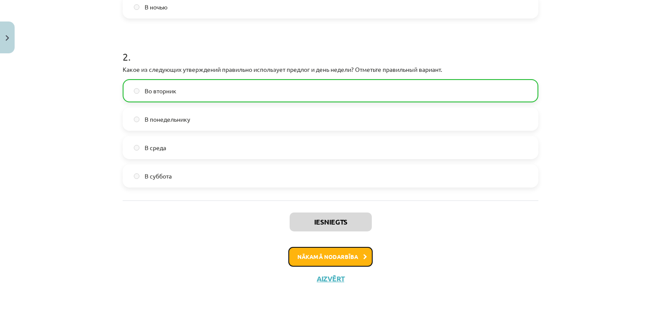
click at [353, 260] on button "Nākamā nodarbība" at bounding box center [330, 257] width 84 height 20
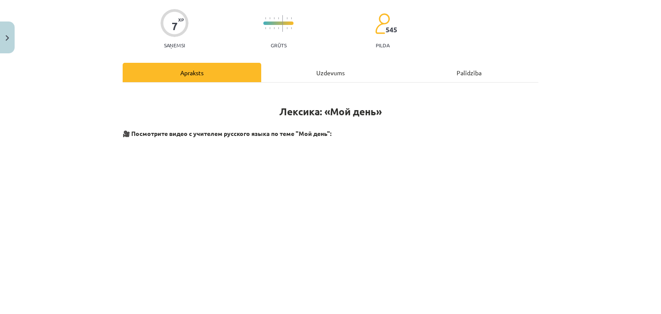
scroll to position [22, 0]
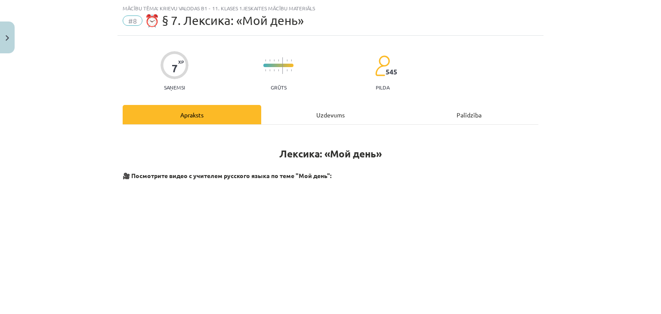
click at [322, 119] on div "Uzdevums" at bounding box center [330, 114] width 139 height 19
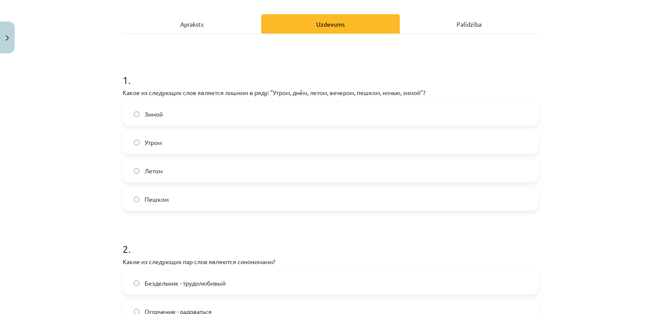
scroll to position [103, 0]
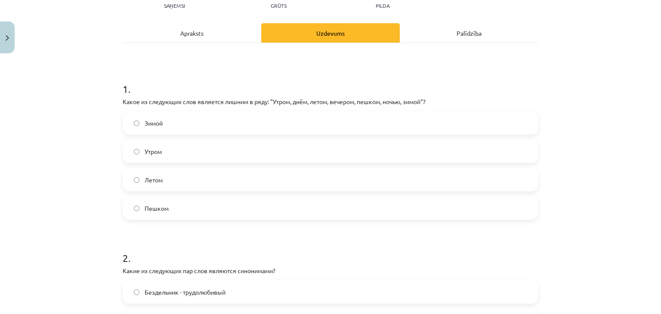
click at [315, 207] on label "Пешком" at bounding box center [330, 208] width 414 height 22
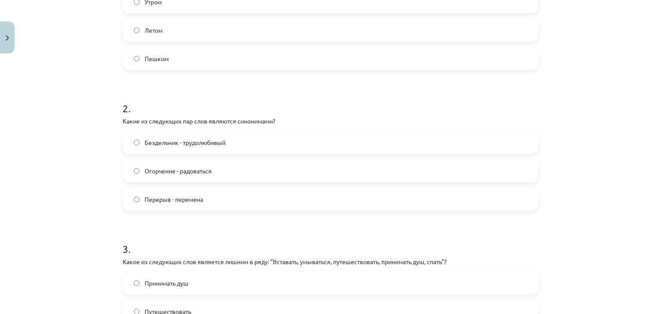
scroll to position [253, 0]
click at [283, 194] on label "Перерыв - перемена" at bounding box center [330, 199] width 414 height 22
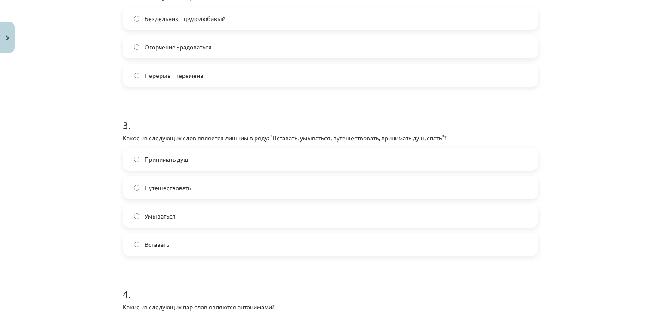
scroll to position [377, 0]
click at [264, 183] on label "Путешествовать" at bounding box center [330, 187] width 414 height 22
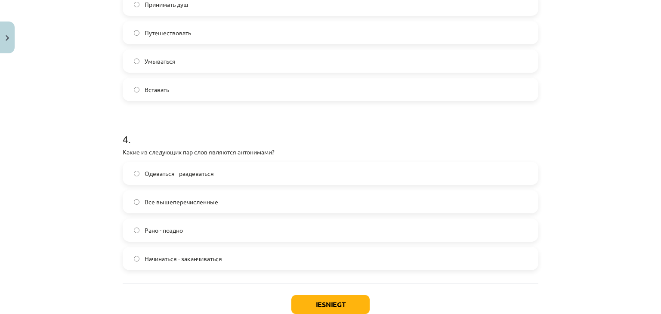
scroll to position [537, 0]
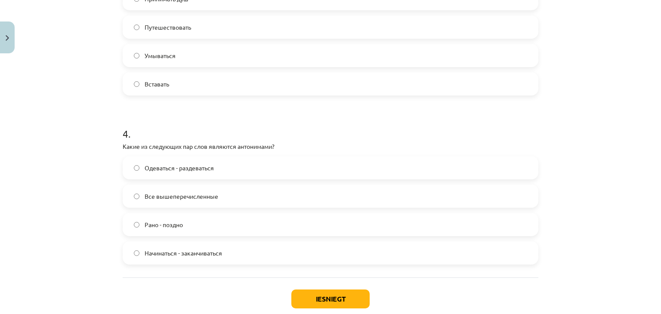
click at [248, 197] on label "Все вышеперечисленные" at bounding box center [330, 196] width 414 height 22
click at [319, 301] on button "Iesniegt" at bounding box center [330, 299] width 78 height 19
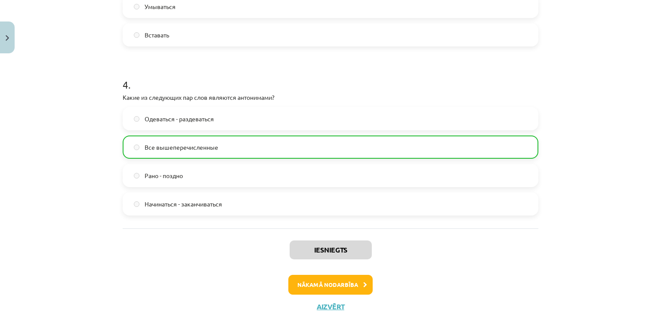
scroll to position [614, 0]
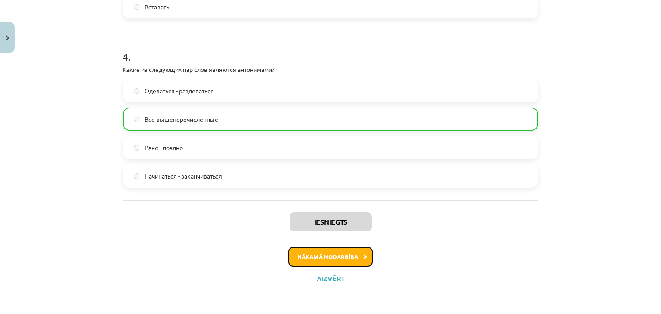
click at [331, 249] on button "Nākamā nodarbība" at bounding box center [330, 257] width 84 height 20
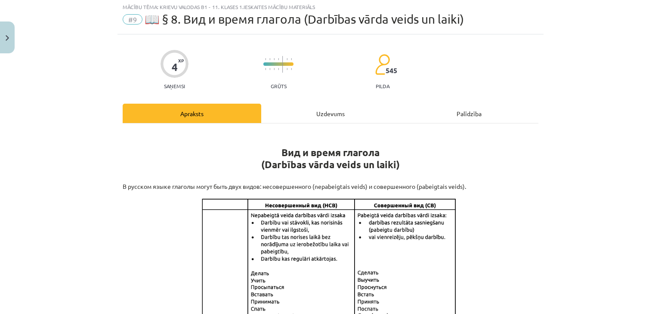
scroll to position [22, 0]
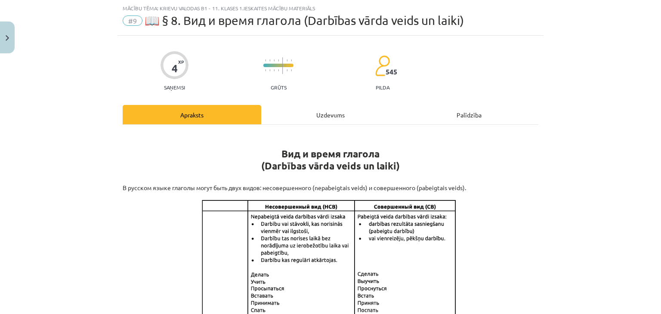
click at [327, 115] on div "Uzdevums" at bounding box center [330, 114] width 139 height 19
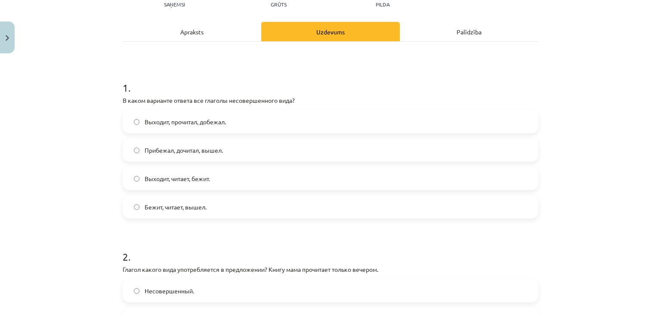
scroll to position [96, 0]
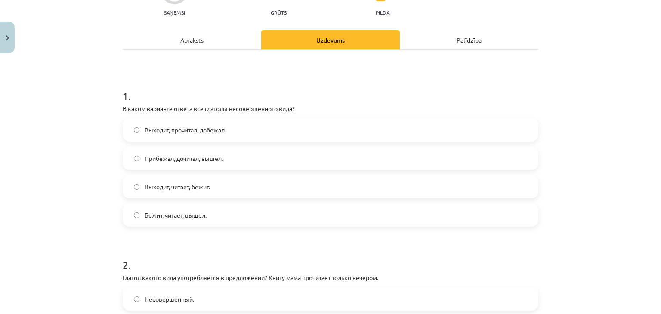
click at [277, 180] on label "Выходит, читает, бежит." at bounding box center [330, 187] width 414 height 22
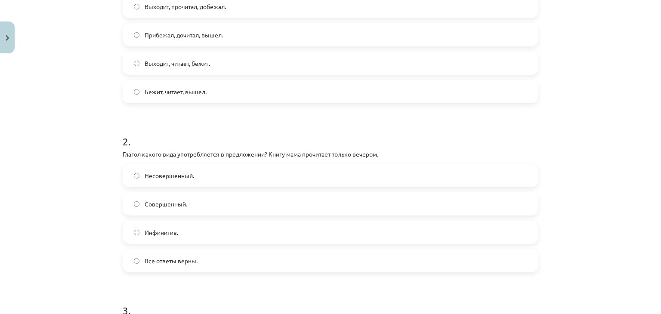
scroll to position [224, 0]
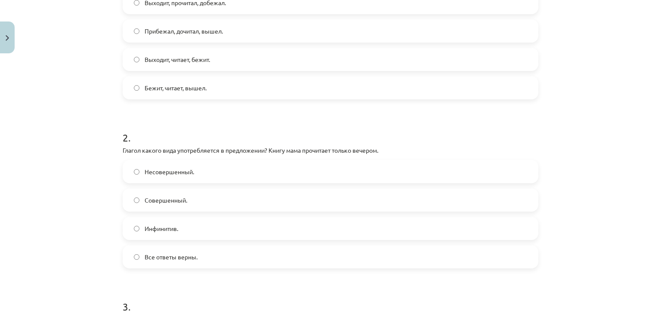
click at [247, 252] on label "Все ответы верны." at bounding box center [330, 257] width 414 height 22
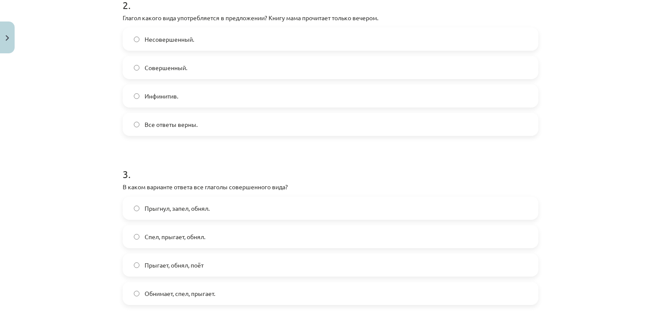
scroll to position [361, 0]
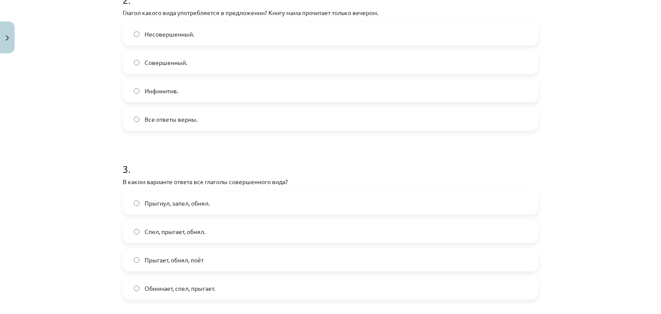
click at [247, 199] on label "Прыгнул, запел, обнял." at bounding box center [330, 203] width 414 height 22
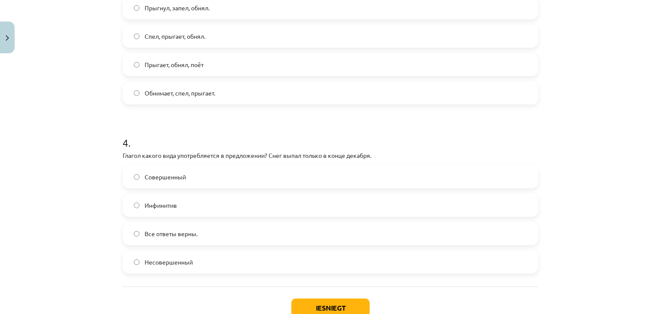
scroll to position [557, 0]
click at [232, 260] on label "Несовершенный" at bounding box center [330, 262] width 414 height 22
click at [304, 303] on button "Iesniegt" at bounding box center [330, 307] width 78 height 19
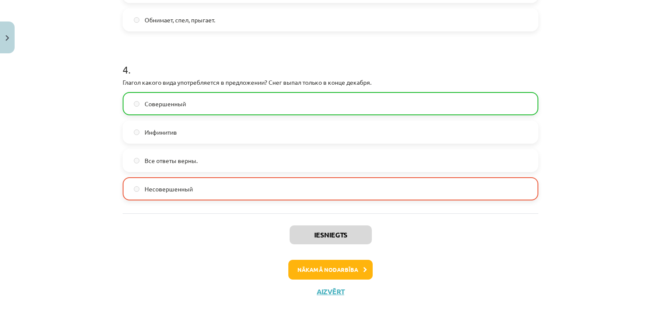
scroll to position [643, 0]
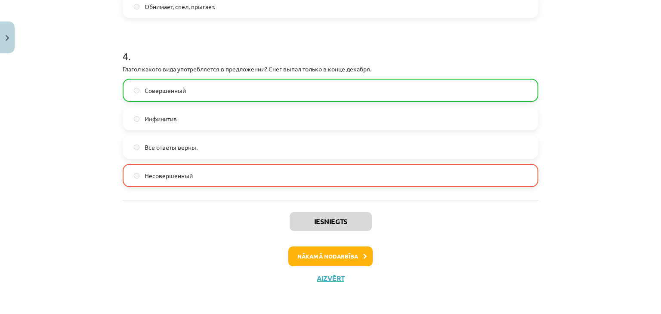
drag, startPoint x: 319, startPoint y: 262, endPoint x: 225, endPoint y: 234, distance: 98.7
click at [225, 234] on div "Iesniegts Nākamā nodarbība Aizvērt" at bounding box center [331, 244] width 416 height 88
click at [327, 252] on button "Nākamā nodarbība" at bounding box center [330, 257] width 84 height 20
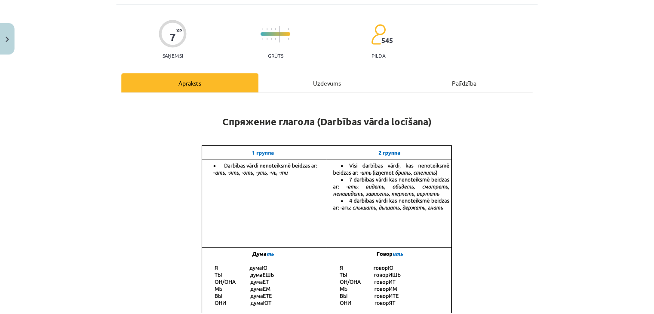
scroll to position [22, 0]
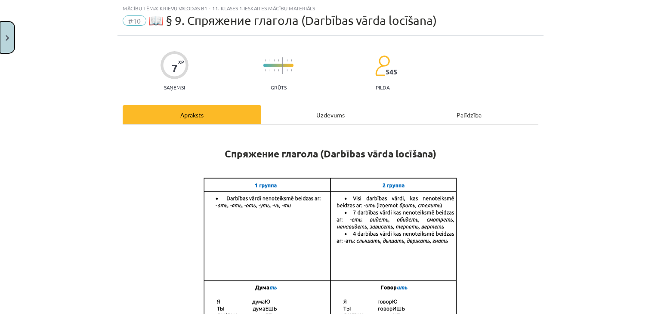
click at [9, 36] on img "Close" at bounding box center [7, 38] width 3 height 6
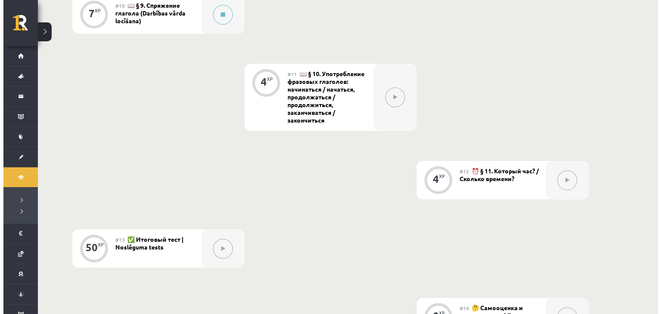
scroll to position [770, 0]
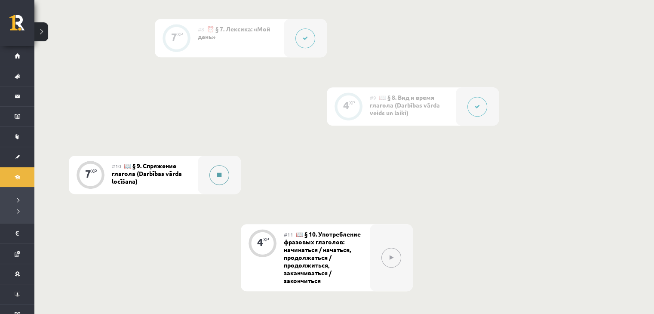
click at [227, 172] on button at bounding box center [220, 175] width 20 height 20
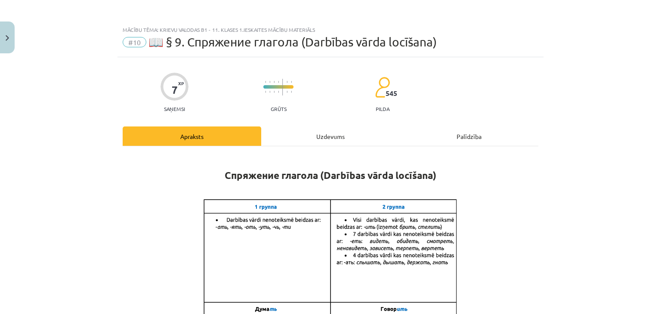
click at [332, 129] on div "Uzdevums" at bounding box center [330, 135] width 139 height 19
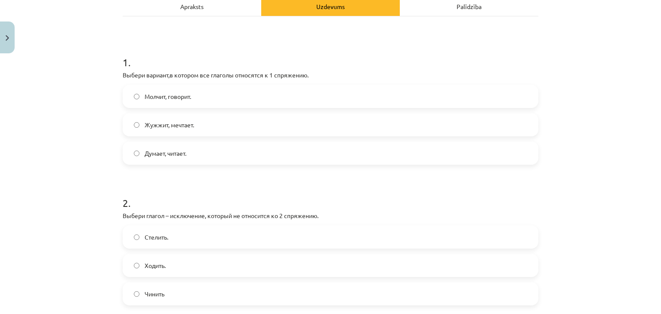
scroll to position [130, 0]
click at [303, 152] on label "Думает, читает." at bounding box center [330, 153] width 414 height 22
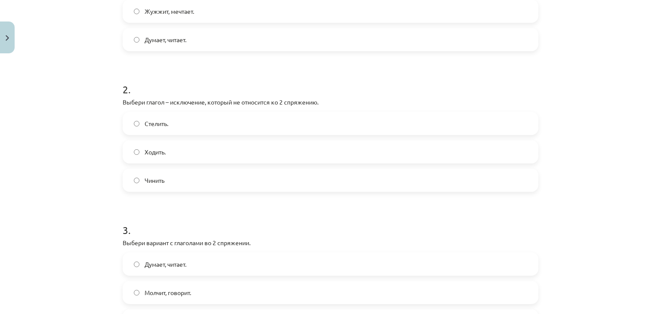
scroll to position [246, 0]
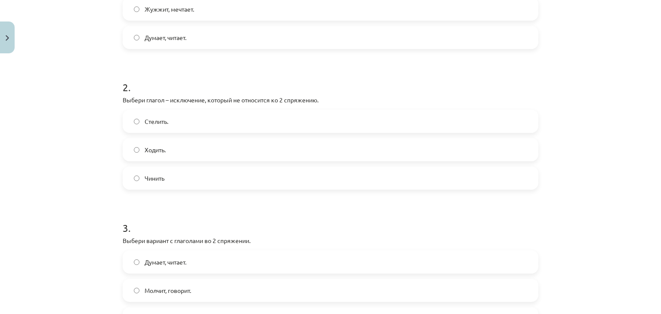
click at [272, 174] on label "Чинить" at bounding box center [330, 178] width 414 height 22
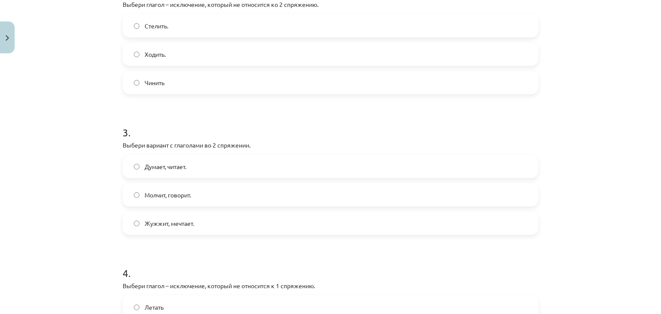
scroll to position [342, 0]
click at [274, 202] on label "Молчит, говорит." at bounding box center [330, 195] width 414 height 22
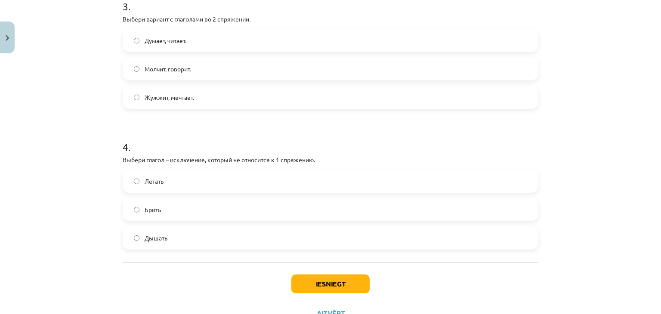
scroll to position [478, 0]
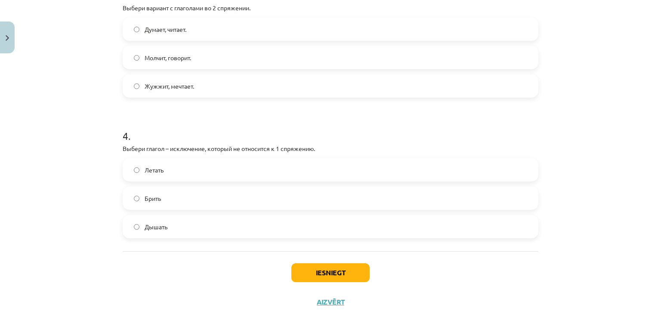
click at [274, 199] on label "Брить" at bounding box center [330, 199] width 414 height 22
click at [342, 275] on button "Iesniegt" at bounding box center [330, 272] width 78 height 19
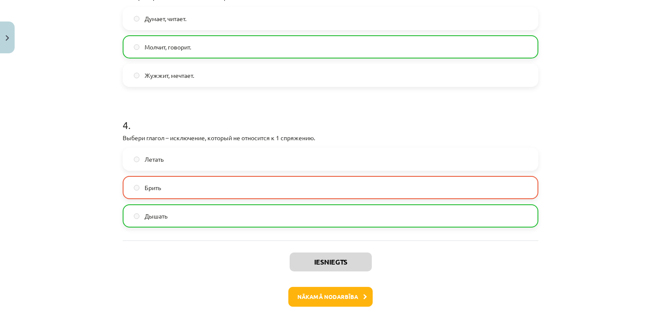
scroll to position [530, 0]
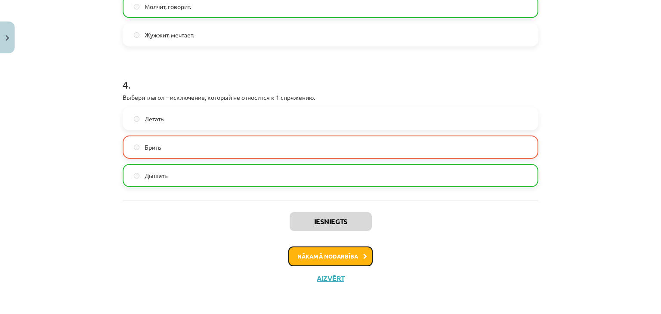
click at [356, 259] on button "Nākamā nodarbība" at bounding box center [330, 257] width 84 height 20
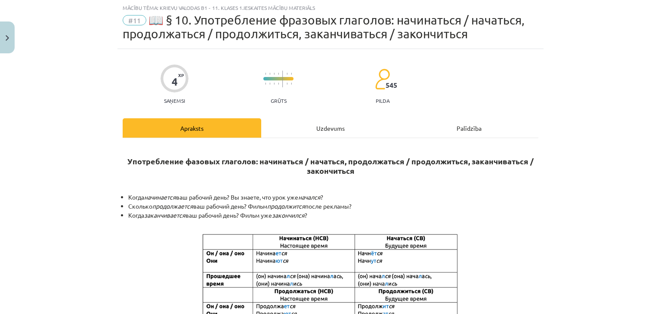
scroll to position [22, 0]
click at [321, 128] on div "Uzdevums" at bounding box center [330, 128] width 139 height 19
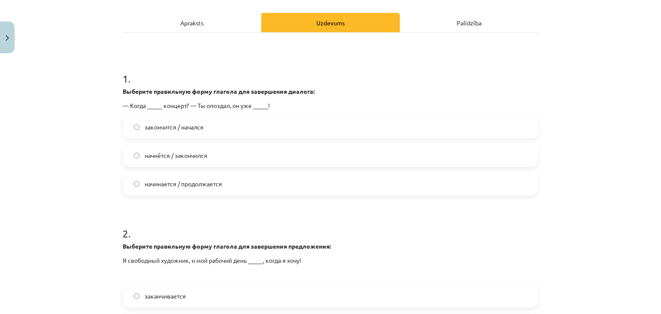
scroll to position [127, 0]
click at [248, 162] on label "начнётся / закончился" at bounding box center [330, 156] width 414 height 22
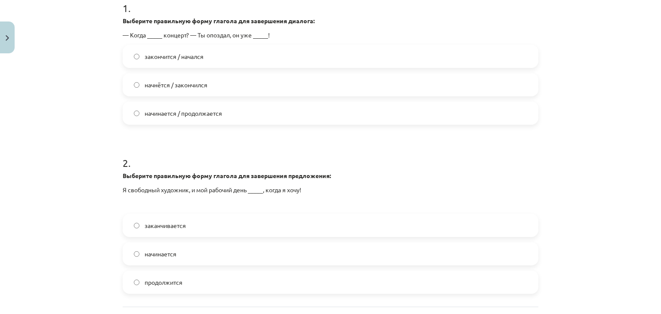
scroll to position [277, 0]
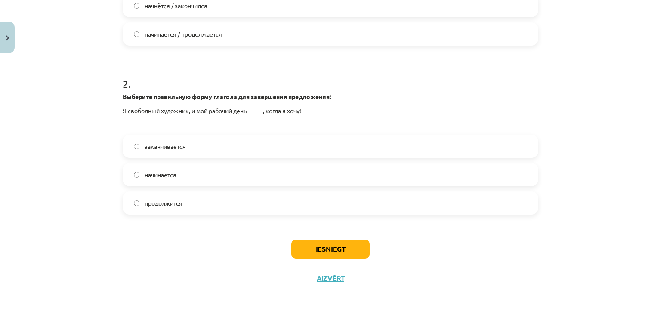
click at [216, 169] on label "начинается" at bounding box center [330, 175] width 414 height 22
click at [311, 245] on button "Iesniegt" at bounding box center [330, 249] width 78 height 19
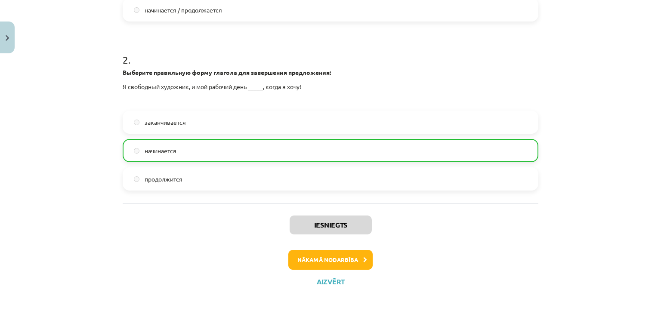
scroll to position [302, 0]
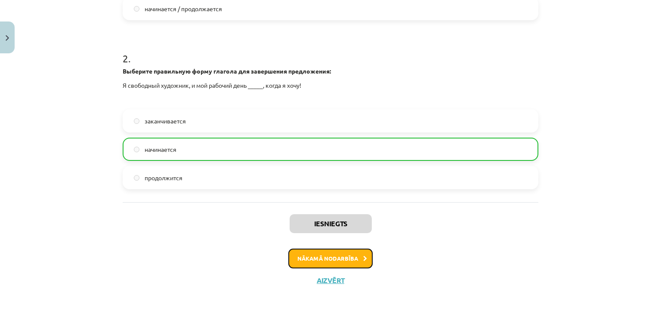
click at [326, 259] on button "Nākamā nodarbība" at bounding box center [330, 259] width 84 height 20
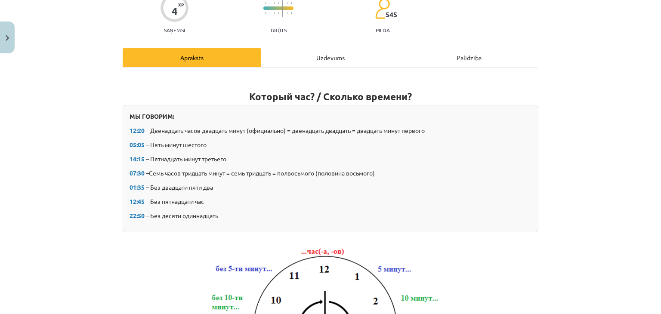
scroll to position [78, 0]
click at [325, 61] on div "Uzdevums" at bounding box center [330, 57] width 139 height 19
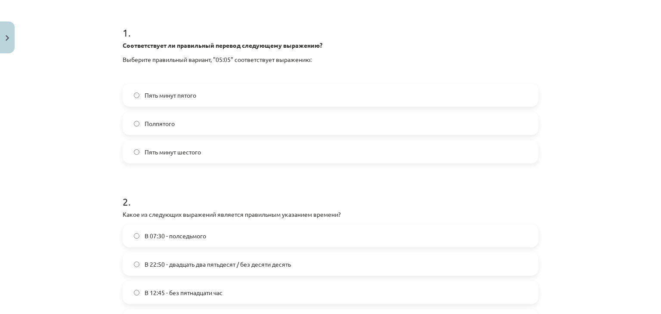
scroll to position [161, 0]
click at [256, 148] on label "Пять минут шестого" at bounding box center [330, 151] width 414 height 22
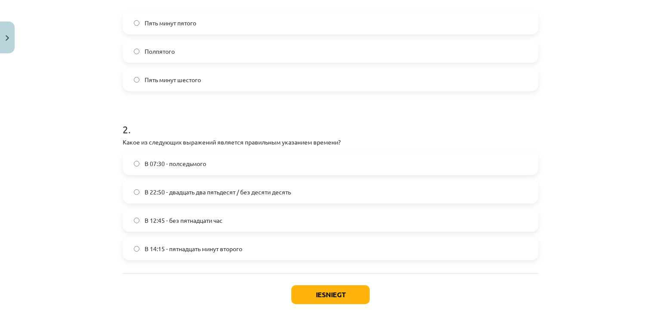
scroll to position [277, 0]
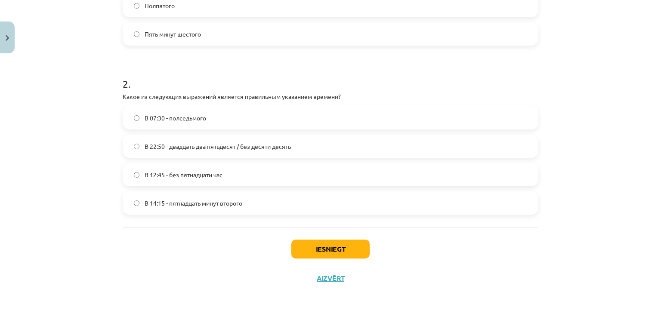
click at [237, 172] on label "В 12:45 - без пятнадцати час" at bounding box center [330, 175] width 414 height 22
click at [317, 247] on button "Iesniegt" at bounding box center [330, 249] width 78 height 19
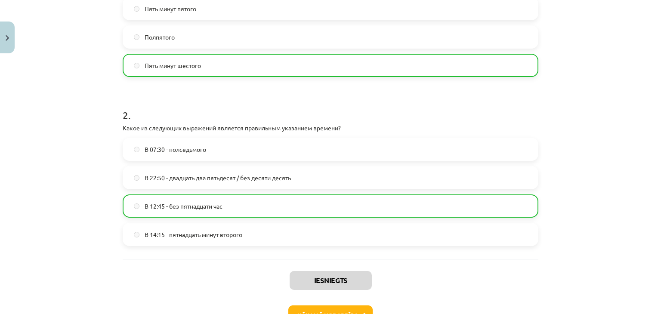
scroll to position [305, 0]
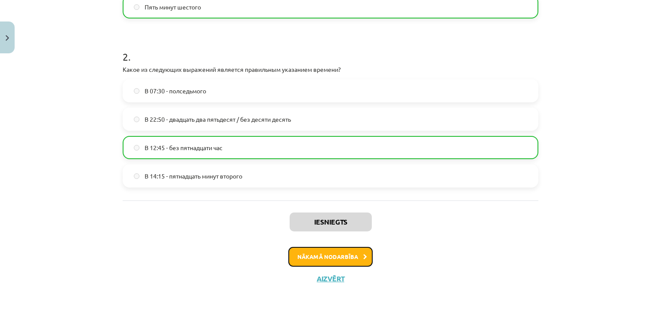
click at [361, 262] on button "Nākamā nodarbība" at bounding box center [330, 257] width 84 height 20
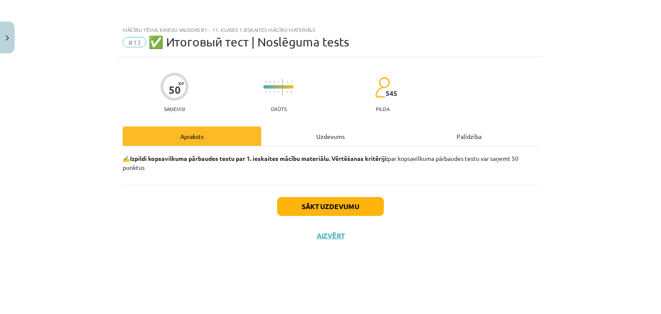
scroll to position [0, 0]
click at [330, 136] on div "Uzdevums" at bounding box center [330, 135] width 139 height 19
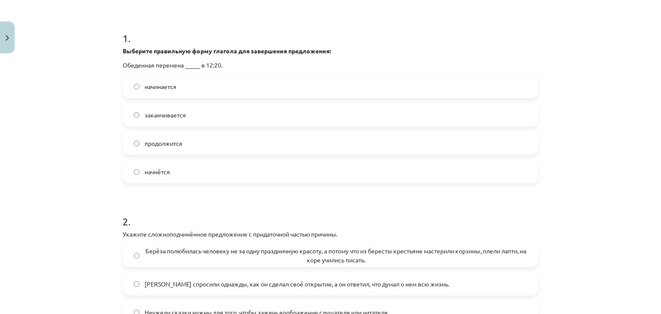
scroll to position [154, 0]
click at [217, 171] on label "начнётся" at bounding box center [330, 171] width 414 height 22
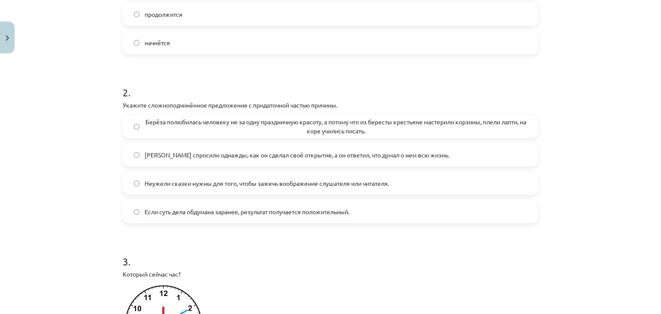
scroll to position [294, 0]
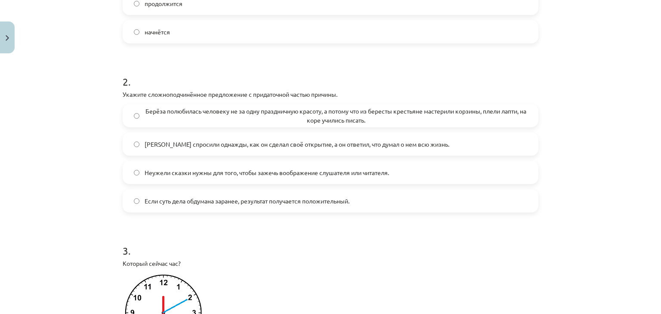
click at [265, 199] on span "Если суть дела обдумана заранее, результат получается положительный." at bounding box center [247, 201] width 205 height 9
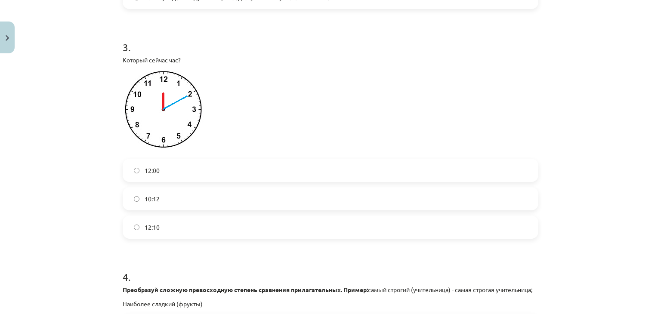
scroll to position [508, 0]
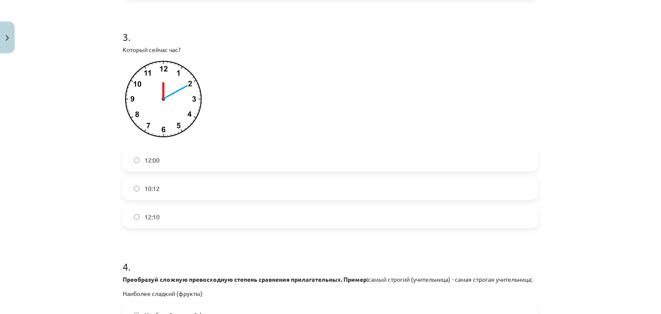
click at [230, 214] on label "12:10" at bounding box center [330, 217] width 414 height 22
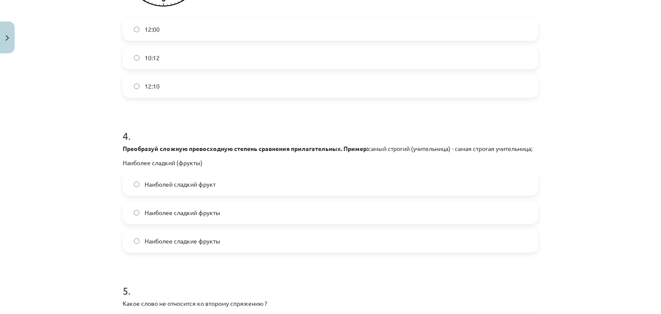
scroll to position [638, 0]
click at [229, 245] on label "Наиболее сладкие фрукты" at bounding box center [330, 241] width 414 height 22
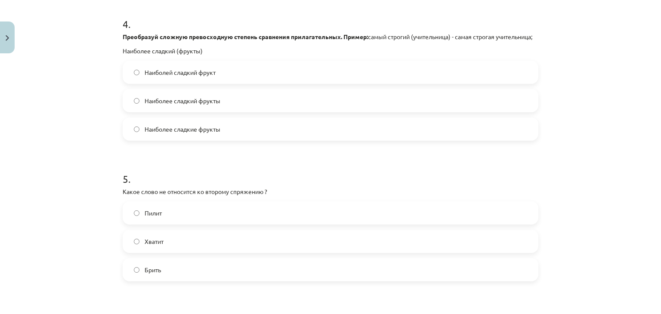
scroll to position [758, 0]
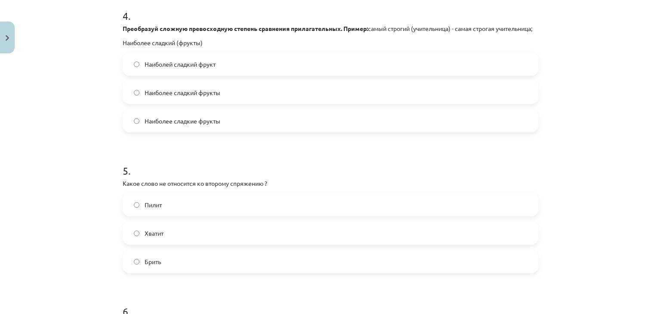
click at [221, 236] on label "Хватит" at bounding box center [330, 233] width 414 height 22
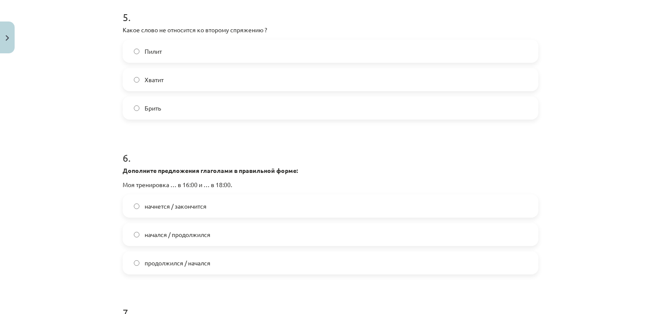
scroll to position [916, 0]
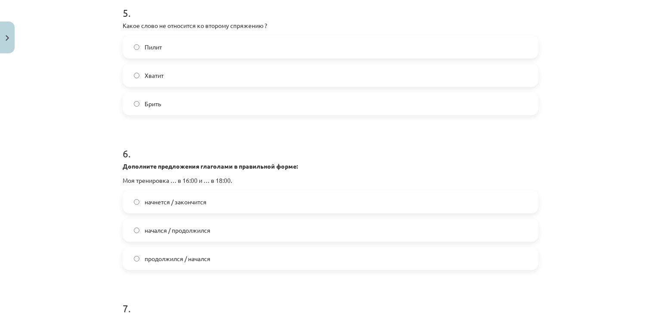
click at [216, 207] on label "начнется / закончится" at bounding box center [330, 202] width 414 height 22
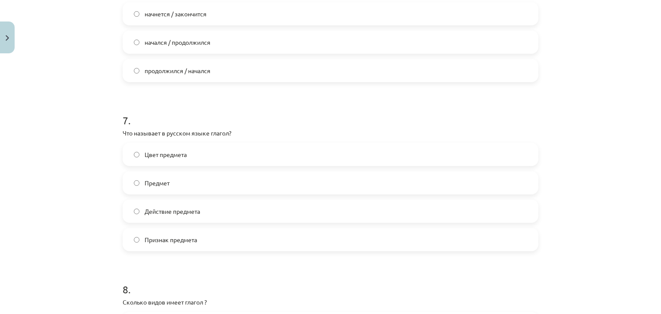
scroll to position [1105, 0]
click at [215, 218] on label "Действие предмета" at bounding box center [330, 211] width 414 height 22
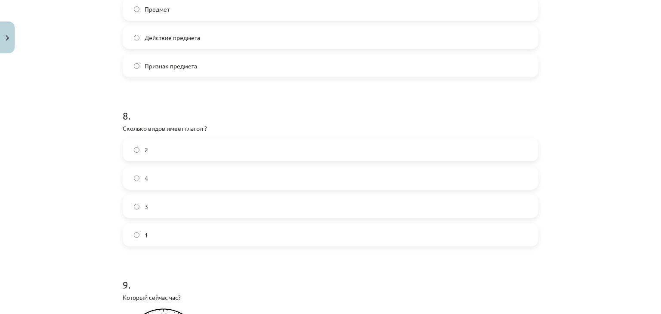
scroll to position [1279, 0]
click at [188, 217] on label "3" at bounding box center [330, 206] width 414 height 22
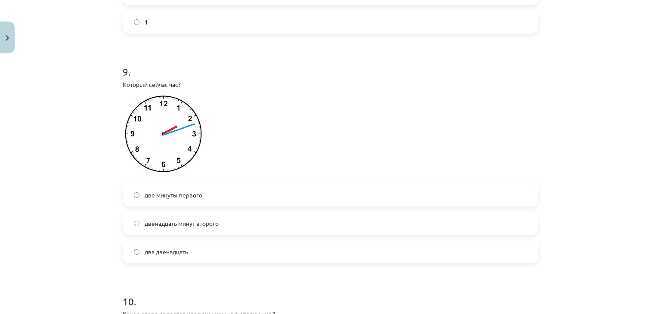
scroll to position [1501, 0]
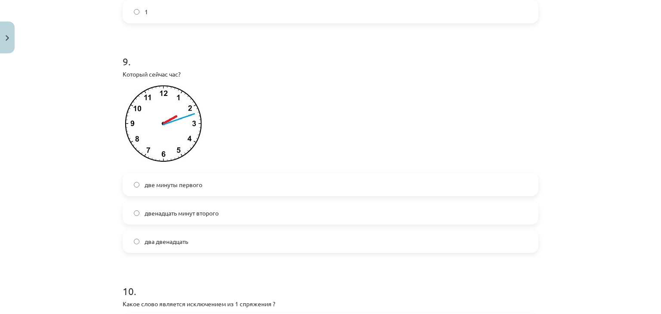
click at [200, 251] on label "два двенадцать" at bounding box center [330, 242] width 414 height 22
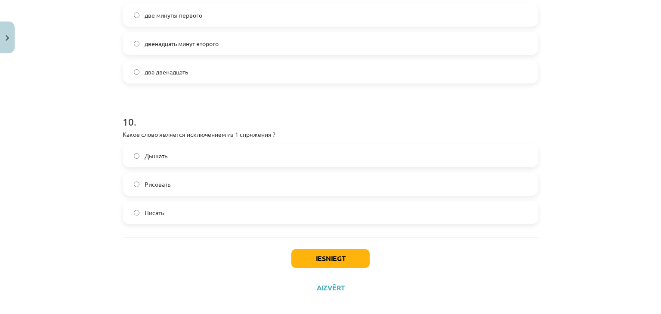
scroll to position [1672, 0]
click at [174, 164] on label "Дышать" at bounding box center [330, 155] width 414 height 22
click at [339, 267] on button "Iesniegt" at bounding box center [330, 257] width 78 height 19
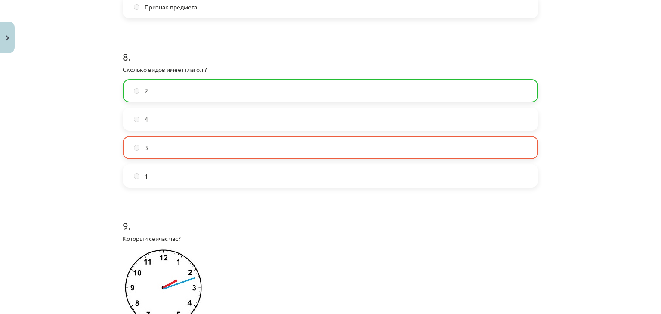
scroll to position [1717, 0]
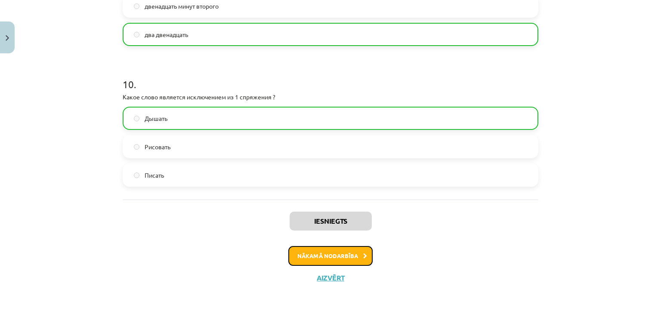
click at [330, 250] on button "Nākamā nodarbība" at bounding box center [330, 256] width 84 height 20
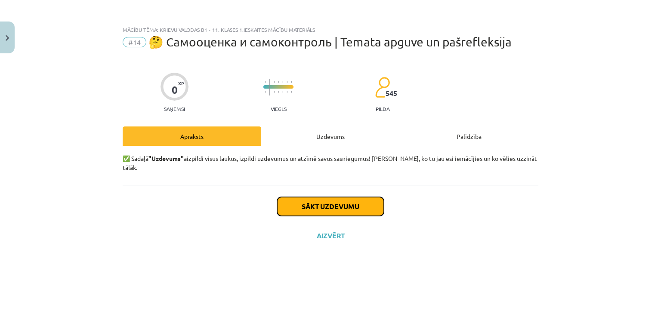
click at [330, 199] on button "Sākt uzdevumu" at bounding box center [330, 206] width 107 height 19
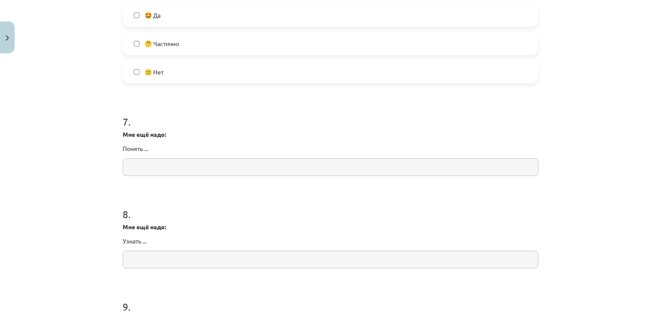
scroll to position [1148, 0]
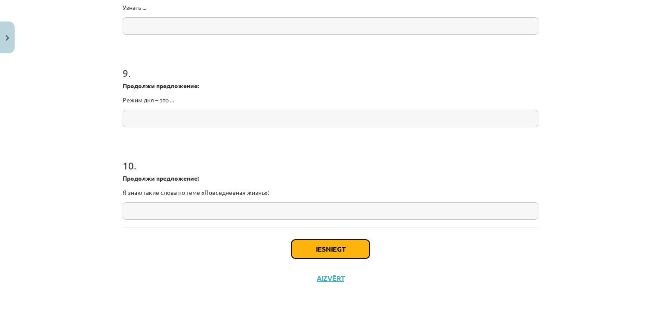
click at [315, 255] on button "Iesniegt" at bounding box center [330, 249] width 78 height 19
click at [322, 241] on button "Iesniegt" at bounding box center [330, 249] width 78 height 19
click at [322, 245] on button "Iesniegt" at bounding box center [330, 249] width 78 height 19
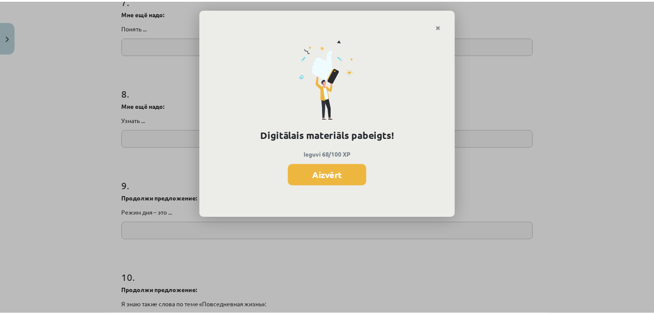
scroll to position [1035, 0]
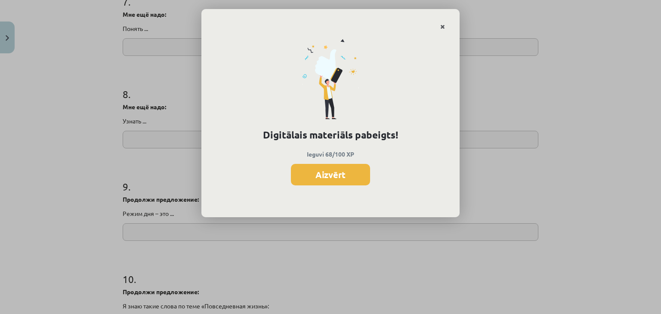
click at [445, 29] on link "Close" at bounding box center [442, 26] width 15 height 17
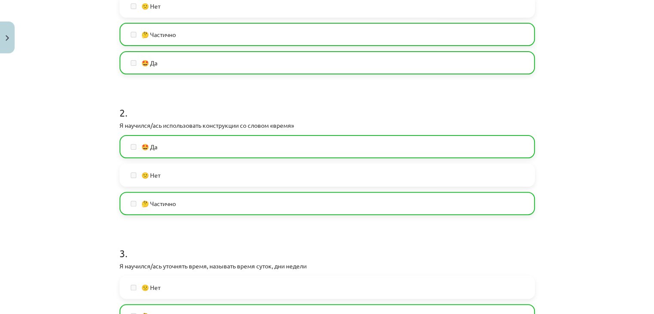
scroll to position [219, 0]
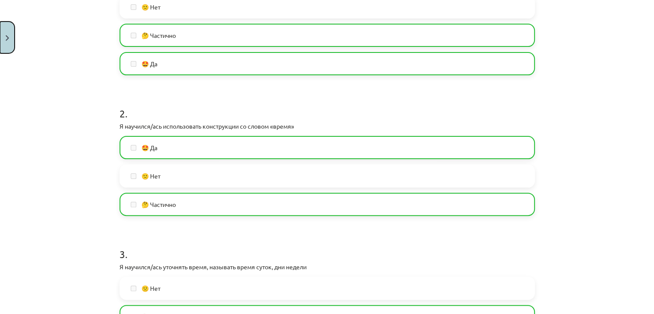
click at [0, 42] on button "Close" at bounding box center [7, 38] width 15 height 32
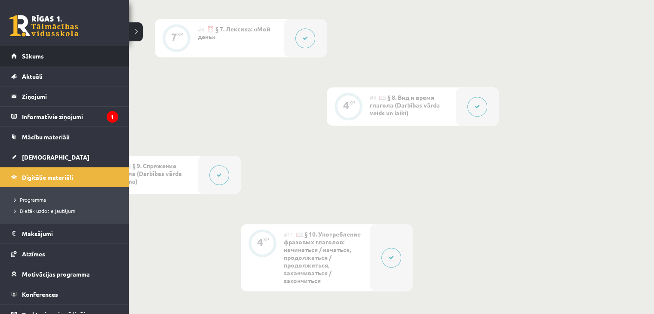
click at [9, 56] on li "Sākums" at bounding box center [64, 56] width 129 height 20
click at [79, 58] on link "Sākums" at bounding box center [64, 56] width 107 height 20
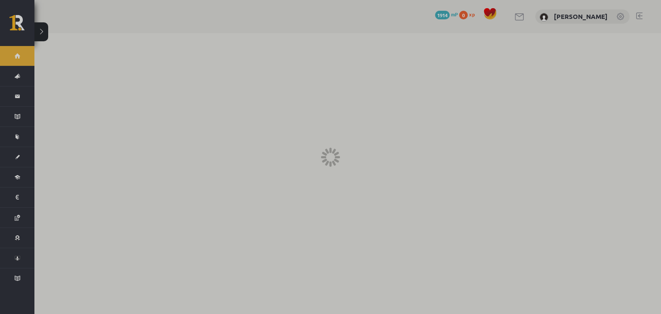
click at [79, 58] on div at bounding box center [330, 157] width 661 height 314
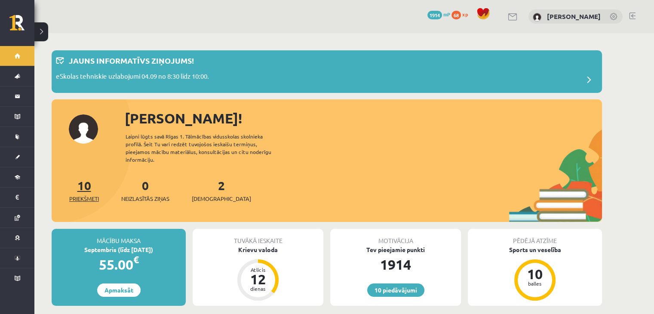
click at [84, 183] on link "10 Priekšmeti" at bounding box center [84, 190] width 30 height 25
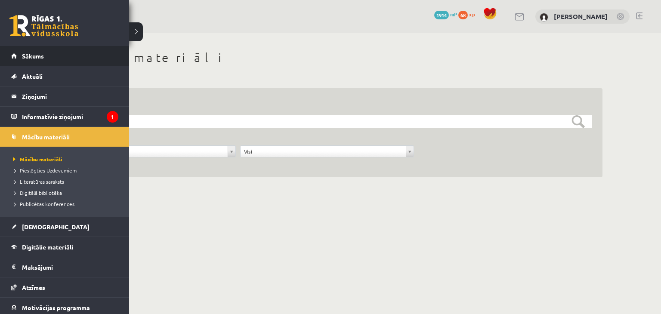
click at [10, 62] on li "Sākums" at bounding box center [64, 56] width 129 height 20
click at [19, 47] on link "Sākums" at bounding box center [64, 56] width 107 height 20
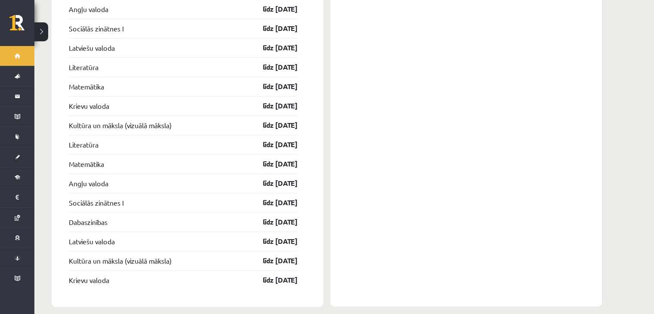
scroll to position [1248, 0]
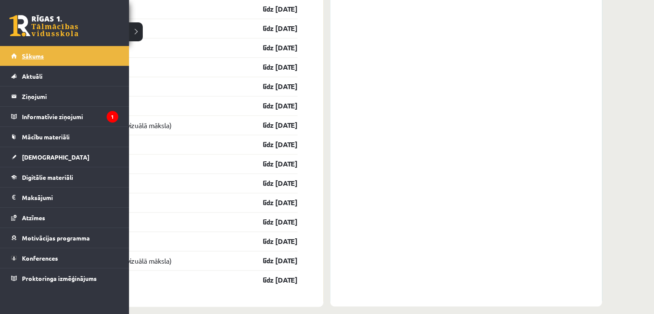
click at [30, 59] on span "Sākums" at bounding box center [33, 56] width 22 height 8
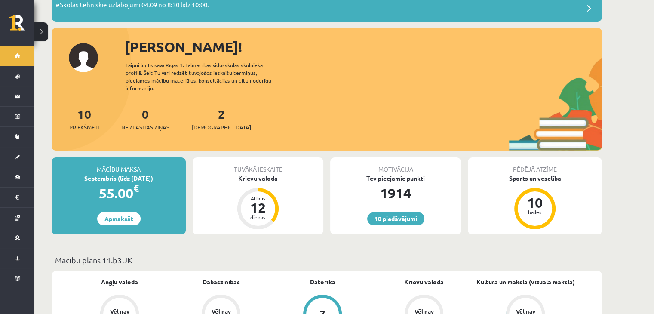
scroll to position [81, 0]
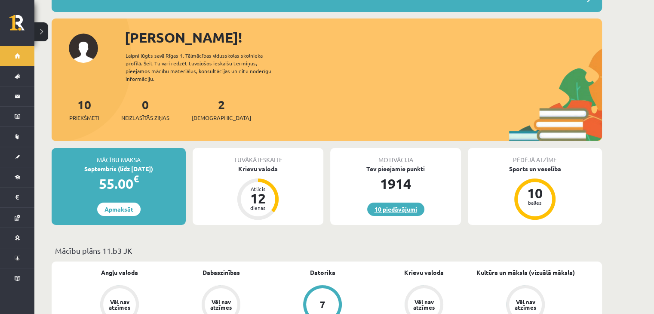
click at [409, 203] on link "10 piedāvājumi" at bounding box center [395, 209] width 57 height 13
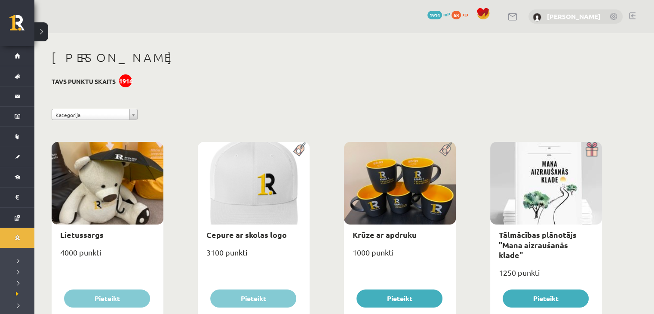
click at [587, 17] on link "[PERSON_NAME]" at bounding box center [574, 16] width 54 height 9
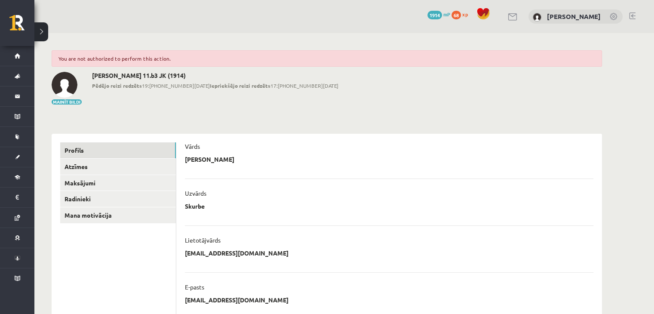
click at [632, 18] on link at bounding box center [632, 15] width 6 height 7
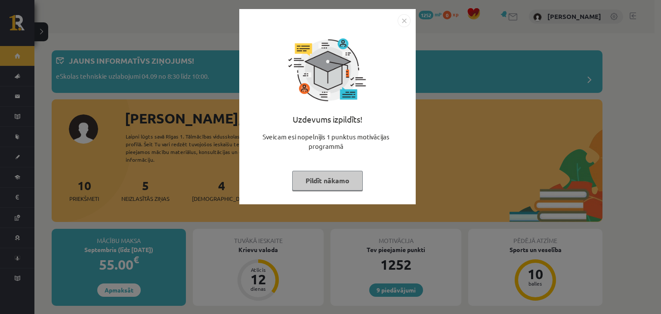
click at [336, 190] on button "Pildīt nākamo" at bounding box center [327, 181] width 71 height 20
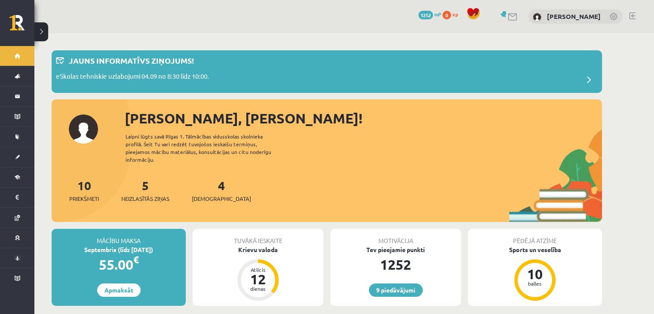
click at [628, 12] on div "9 Dāvanas 1252 mP 0 xp [PERSON_NAME]" at bounding box center [344, 16] width 620 height 33
click at [639, 16] on div "9 Dāvanas 1252 mP 0 xp [PERSON_NAME]" at bounding box center [344, 16] width 620 height 33
click at [629, 17] on link at bounding box center [632, 15] width 6 height 7
click at [631, 12] on link at bounding box center [632, 15] width 6 height 7
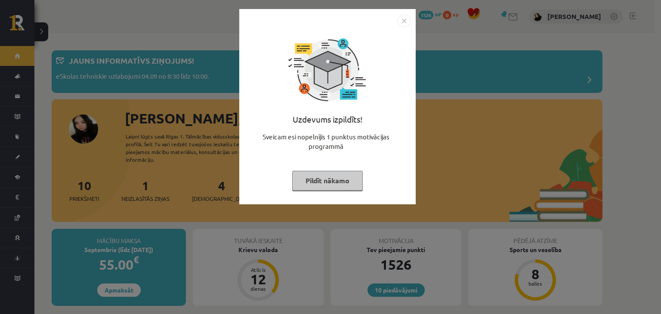
click at [342, 186] on button "Pildīt nākamo" at bounding box center [327, 181] width 71 height 20
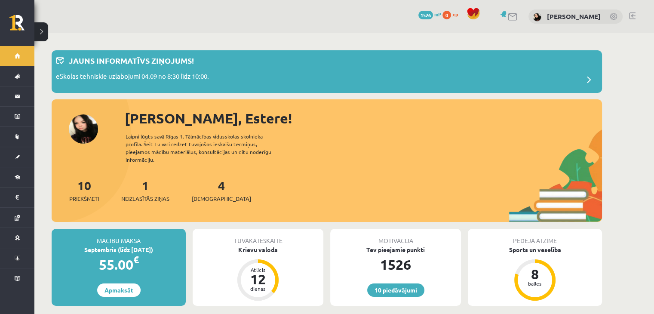
click at [630, 19] on div at bounding box center [632, 16] width 6 height 9
